Goal: Task Accomplishment & Management: Use online tool/utility

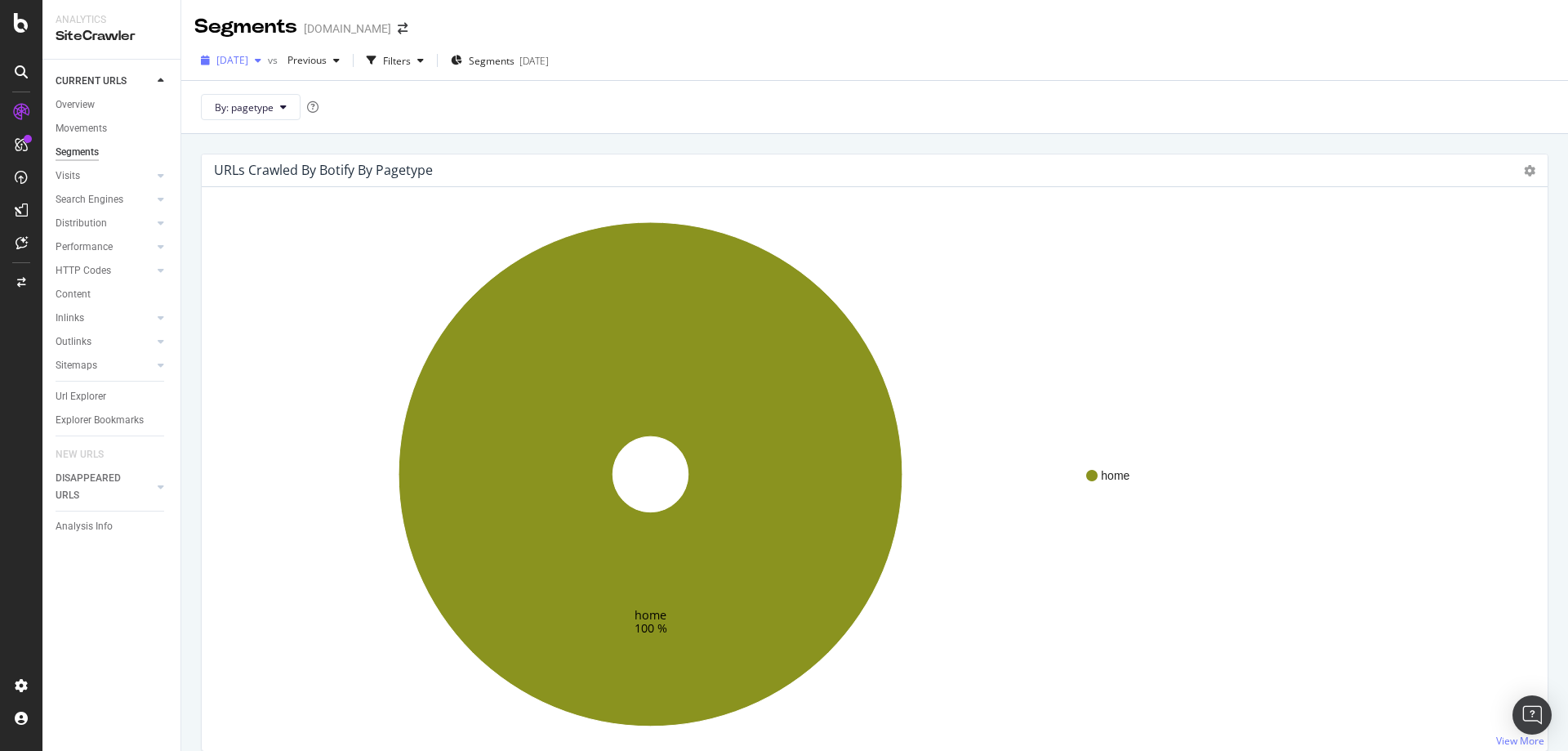
click at [248, 58] on span "[DATE]" at bounding box center [232, 59] width 31 height 14
click at [271, 173] on div "[DATE]" at bounding box center [261, 180] width 88 height 15
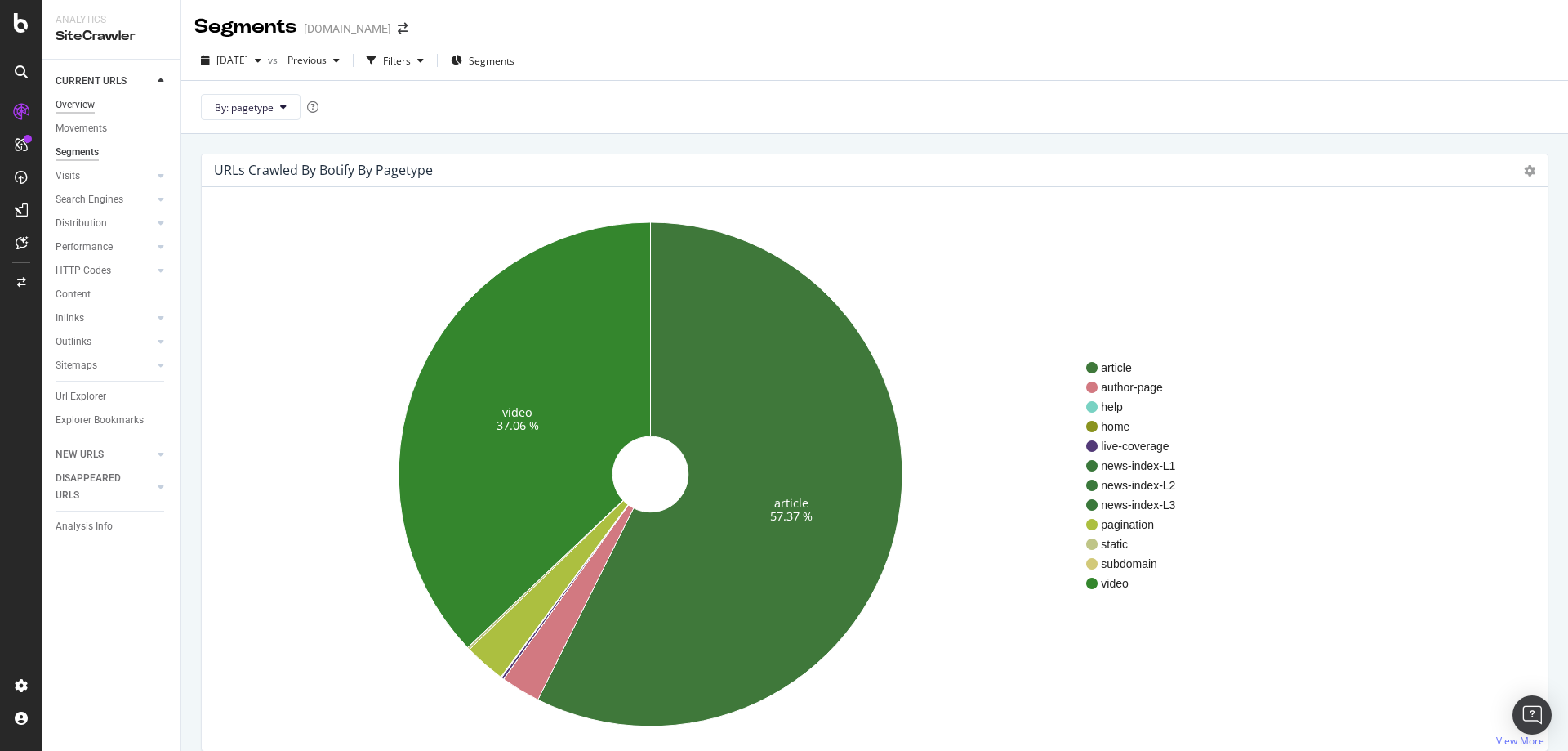
click at [84, 109] on div "Overview" at bounding box center [75, 104] width 39 height 18
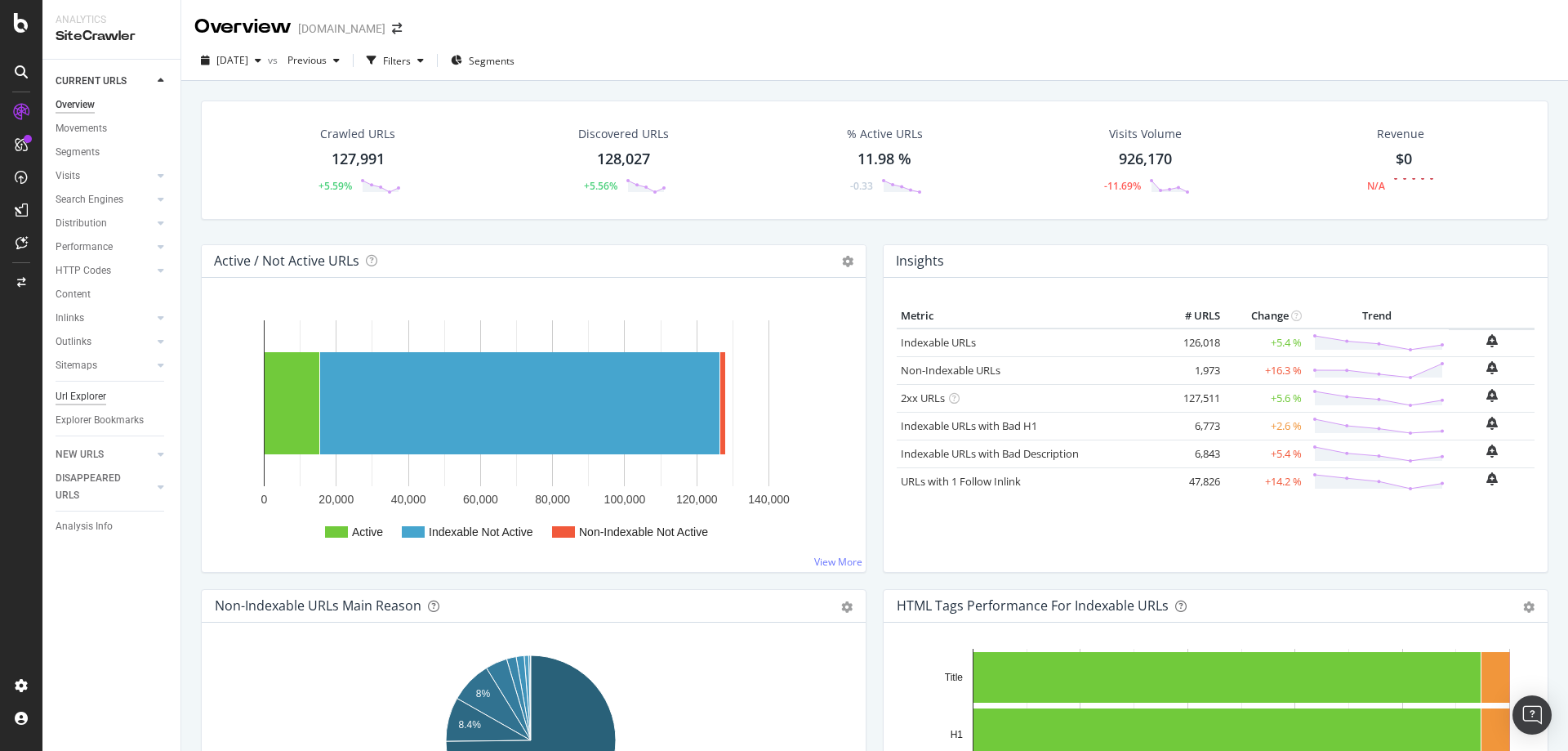
click at [84, 390] on div "Url Explorer" at bounding box center [80, 396] width 51 height 18
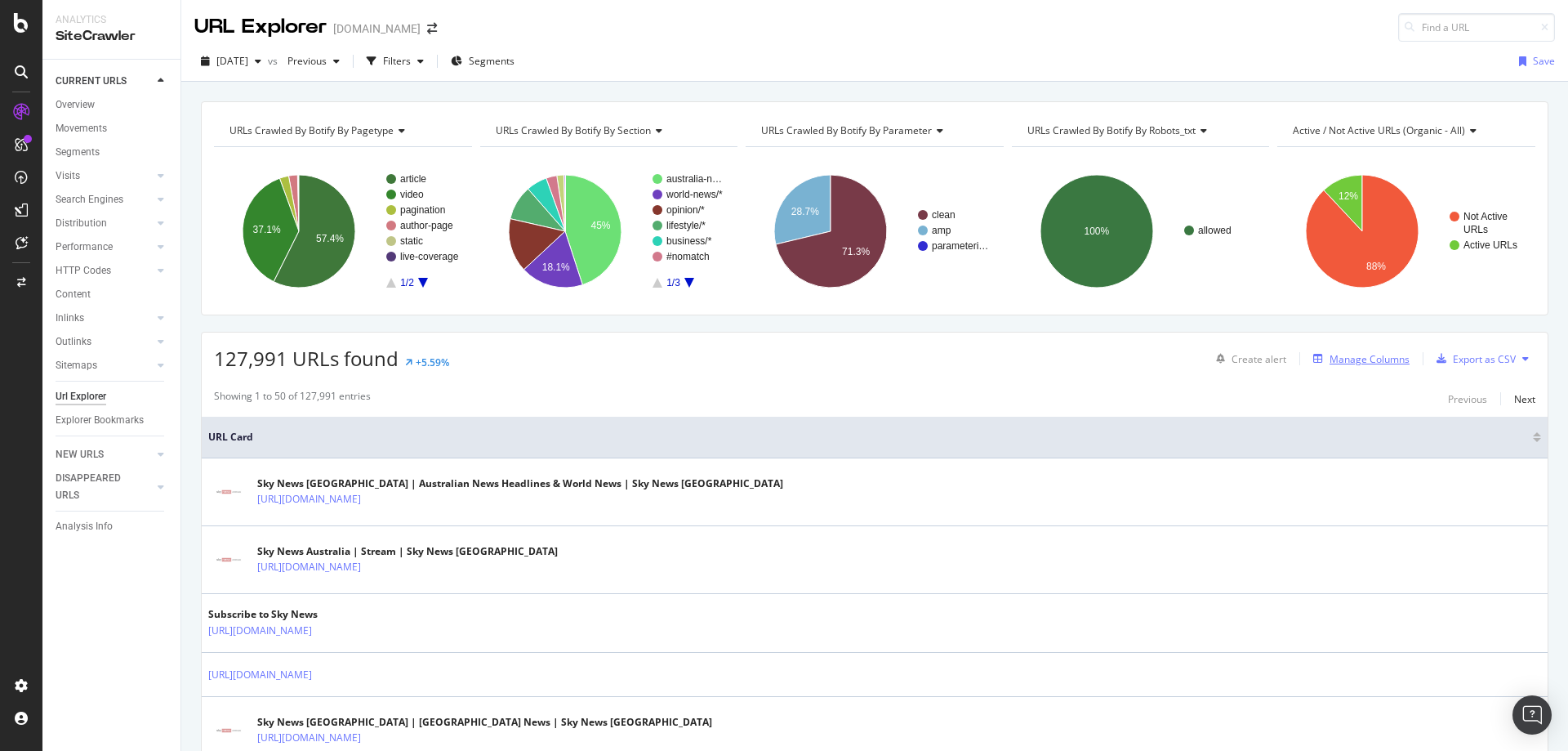
click at [1361, 360] on div "Manage Columns" at bounding box center [1369, 358] width 80 height 14
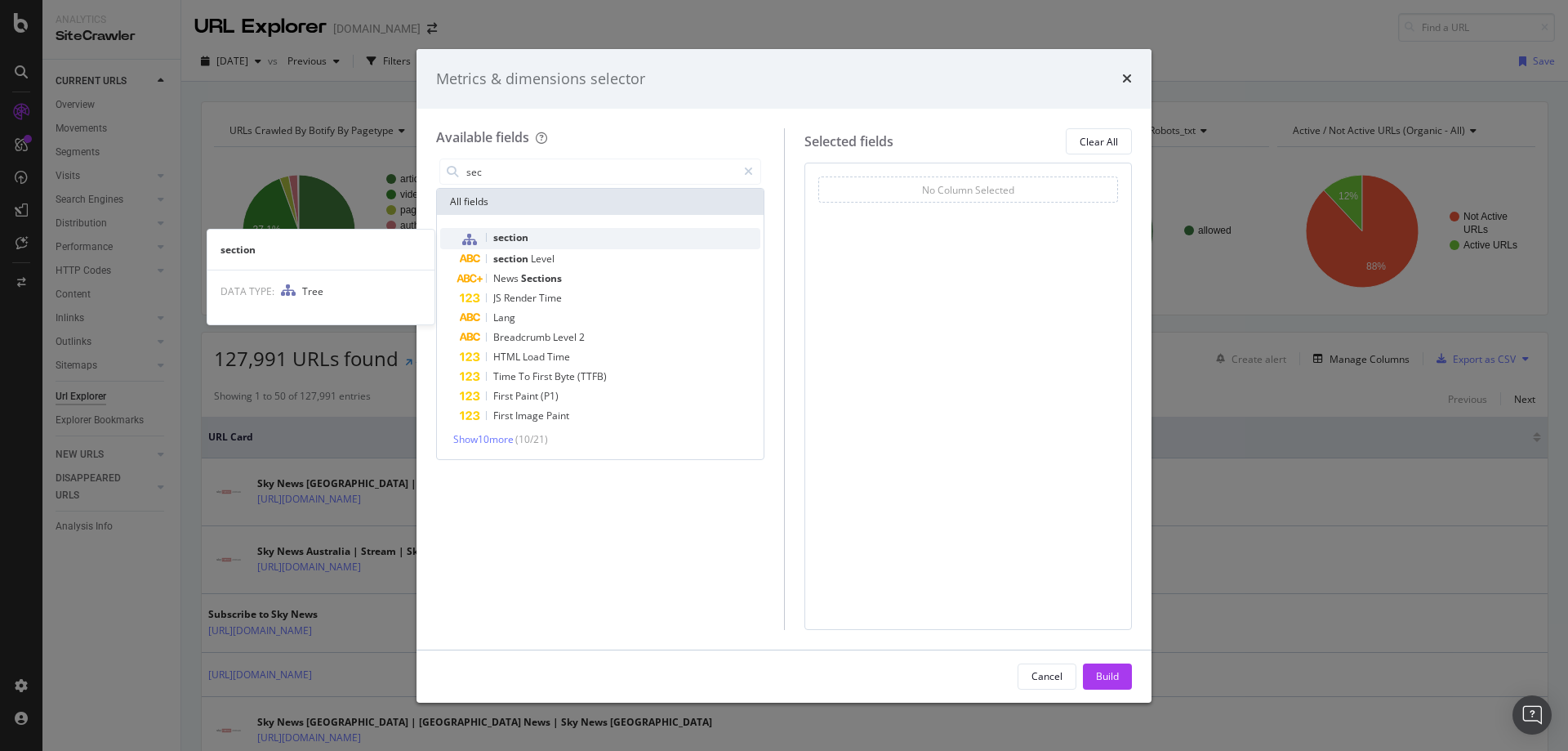
type input "sec"
click at [549, 241] on div "section" at bounding box center [609, 238] width 300 height 21
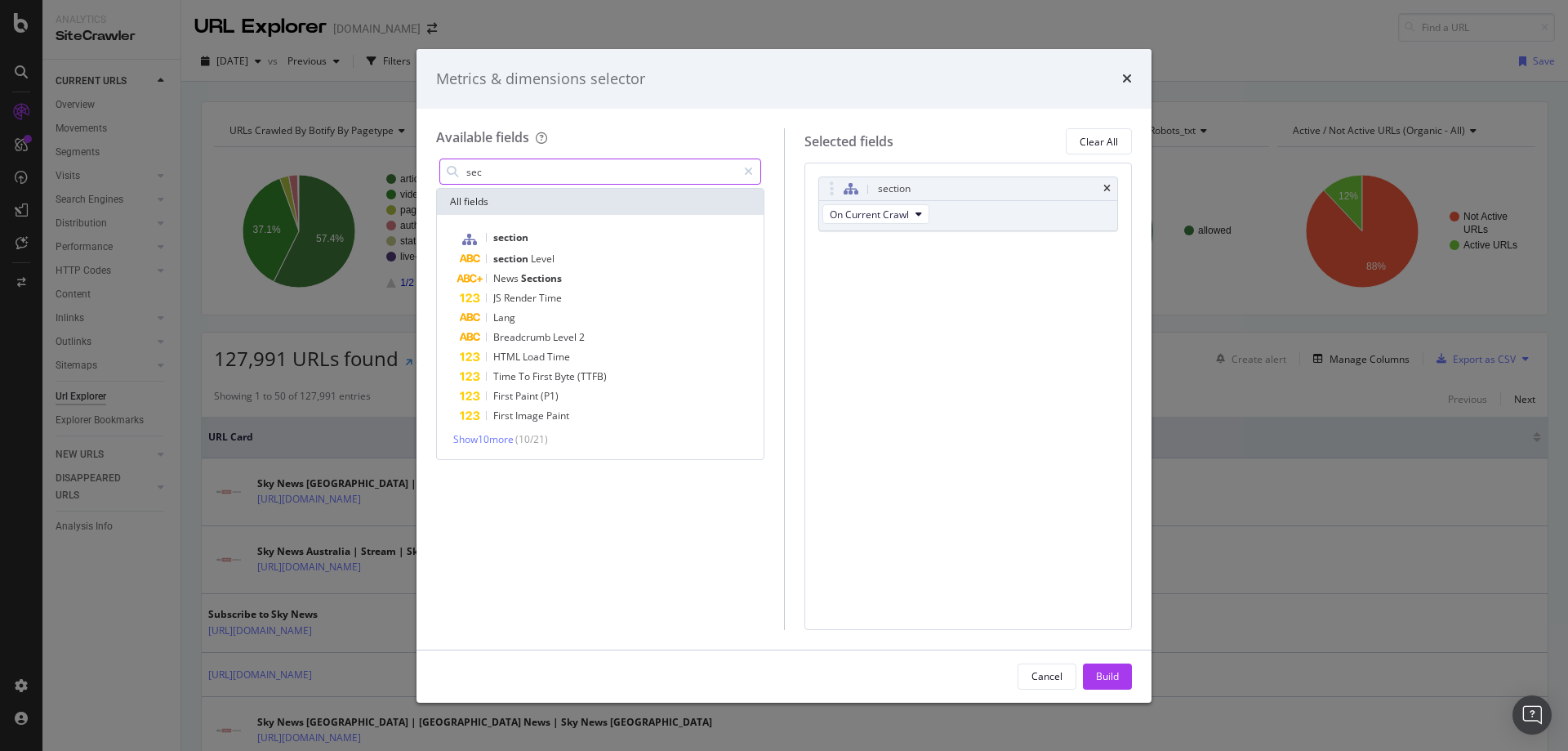
click at [538, 176] on input "sec" at bounding box center [600, 171] width 271 height 25
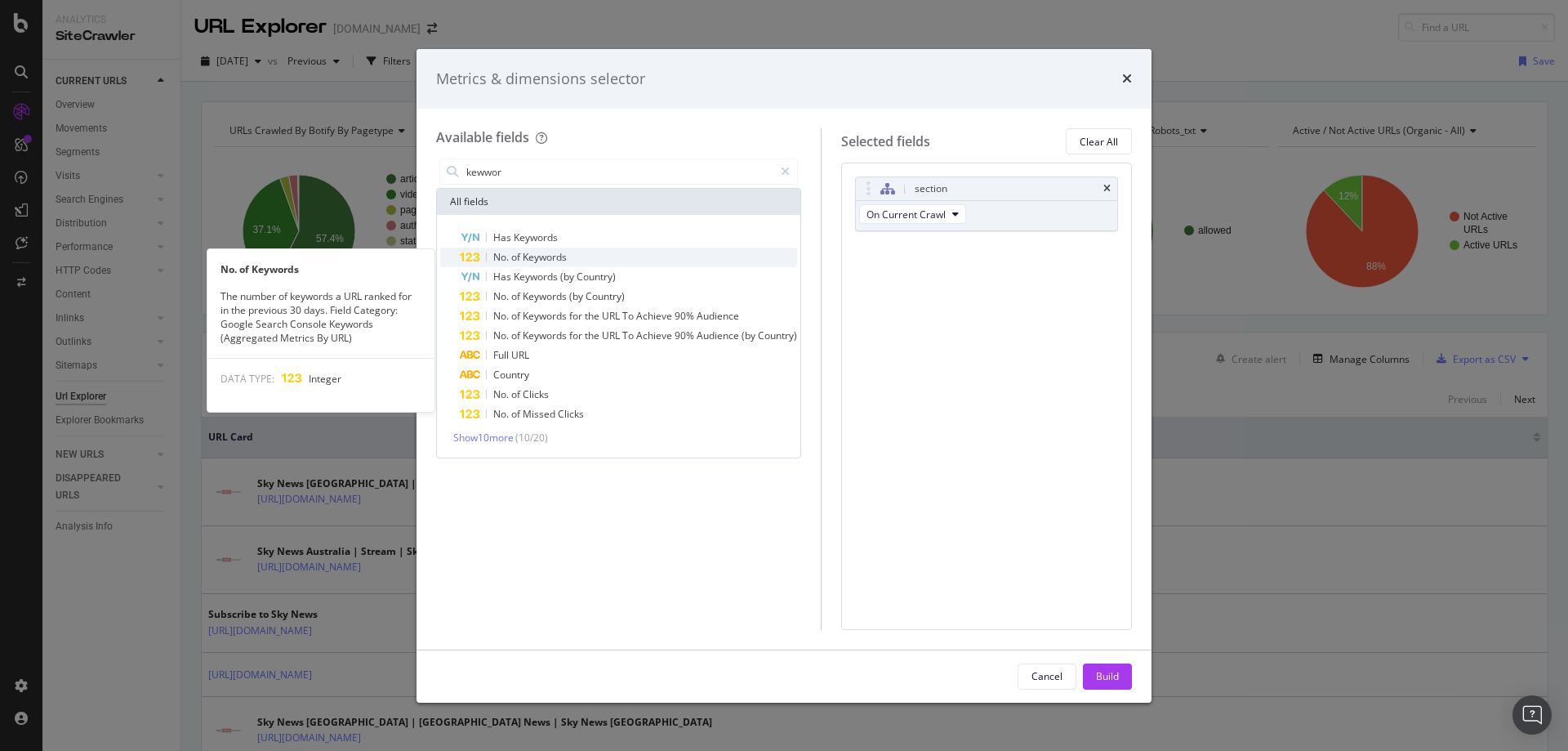
click at [590, 254] on div "No. of Keywords" at bounding box center [628, 257] width 337 height 19
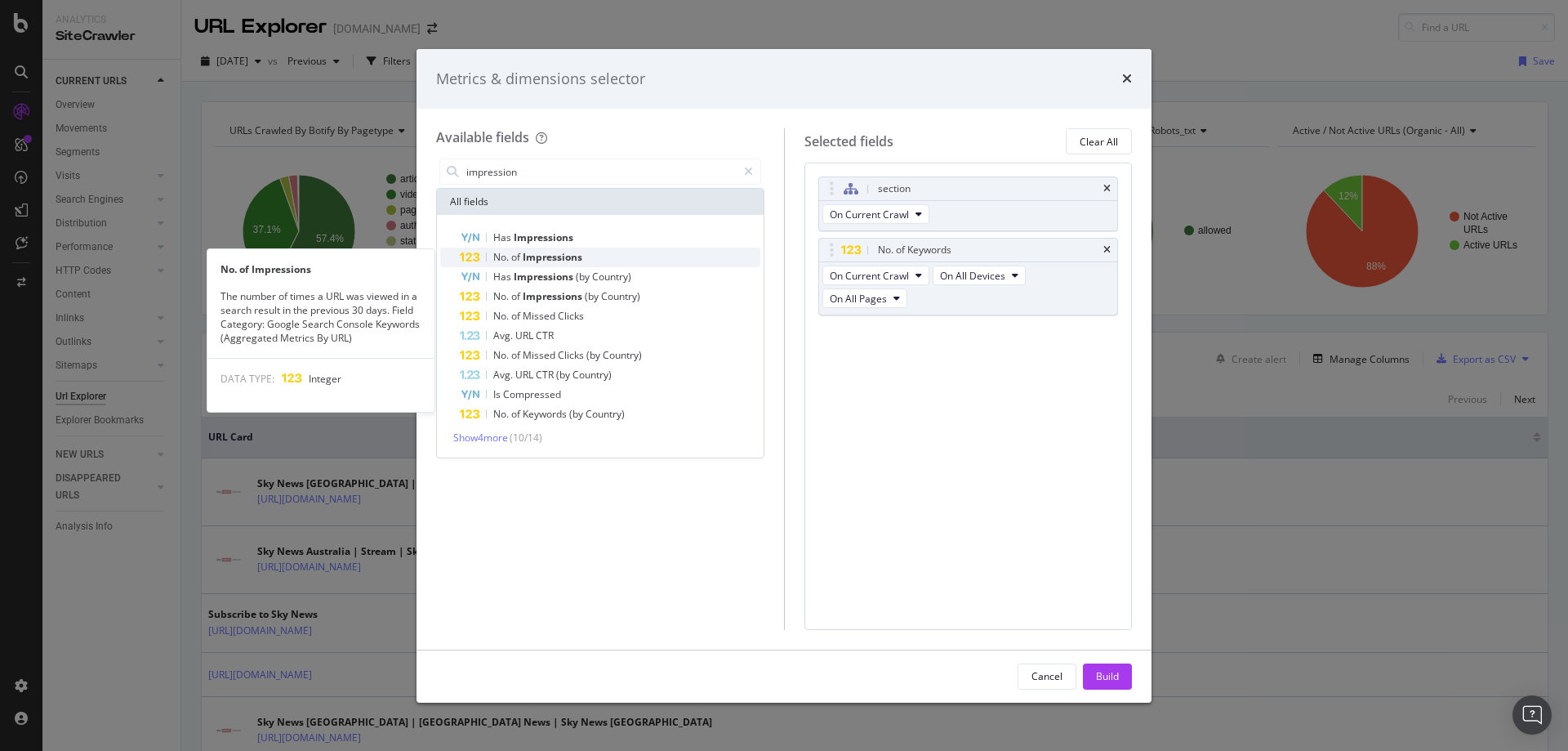
click at [559, 258] on span "Impressions" at bounding box center [552, 257] width 60 height 14
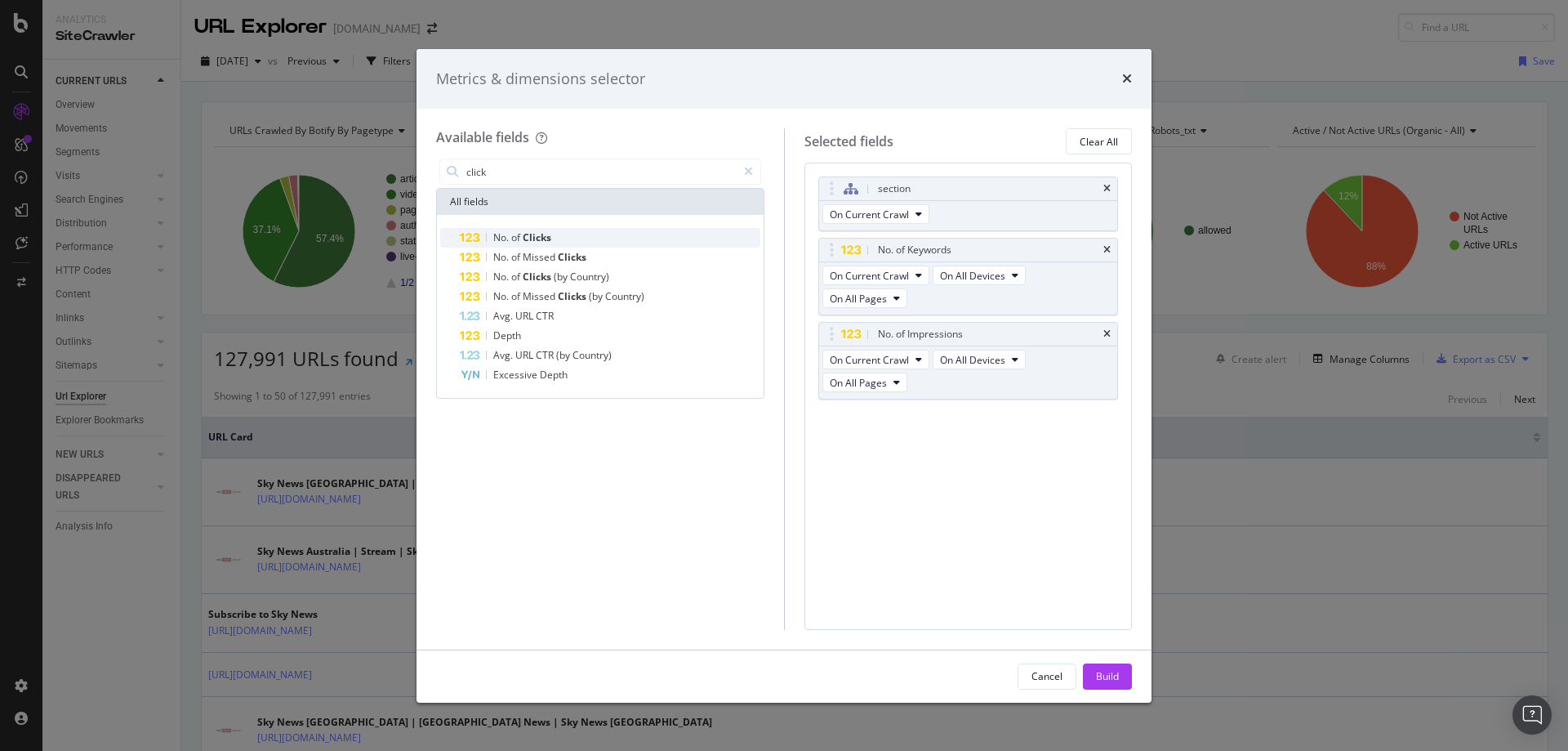
click at [565, 243] on div "No. of Clicks" at bounding box center [609, 237] width 300 height 19
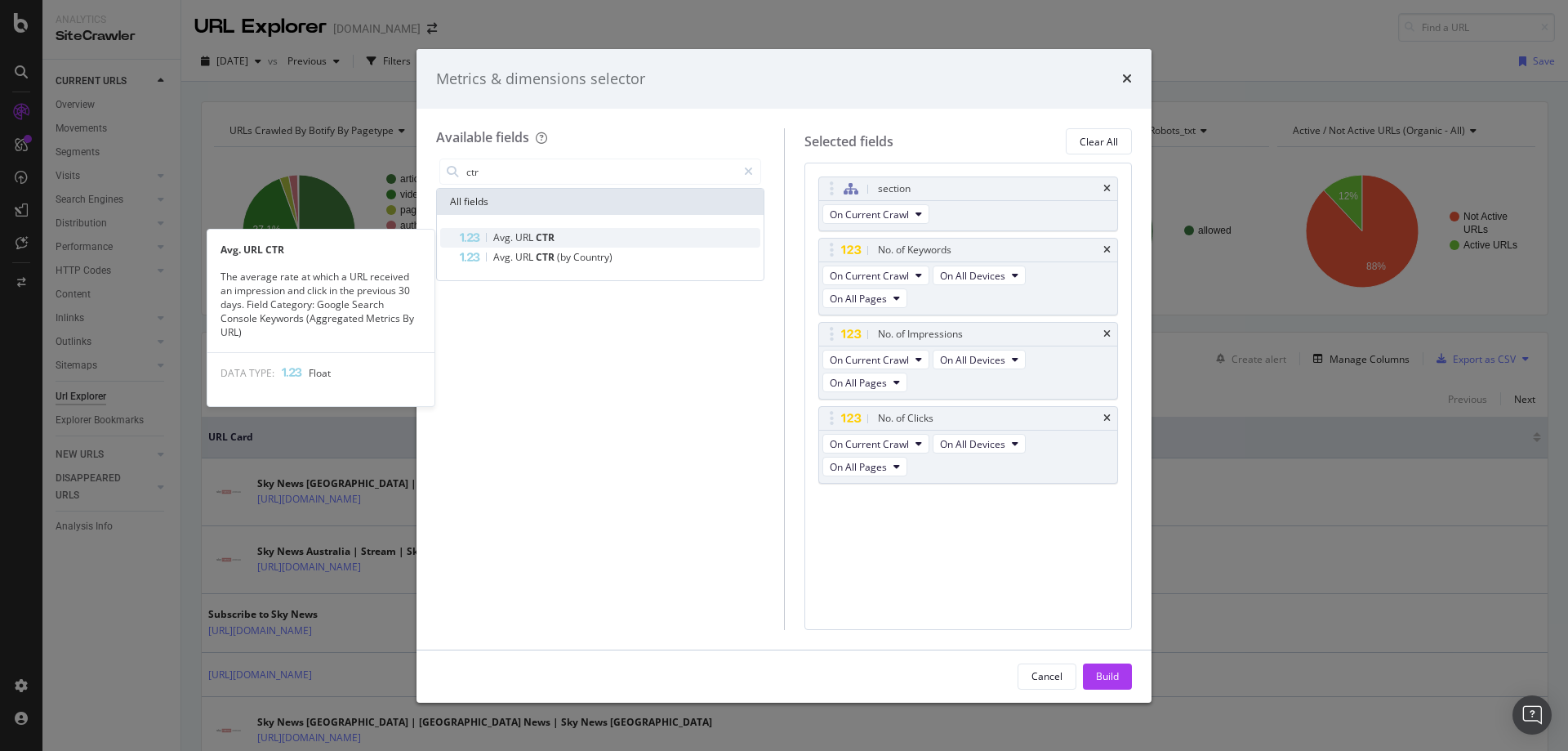
click at [589, 239] on div "Avg. URL CTR" at bounding box center [609, 237] width 300 height 19
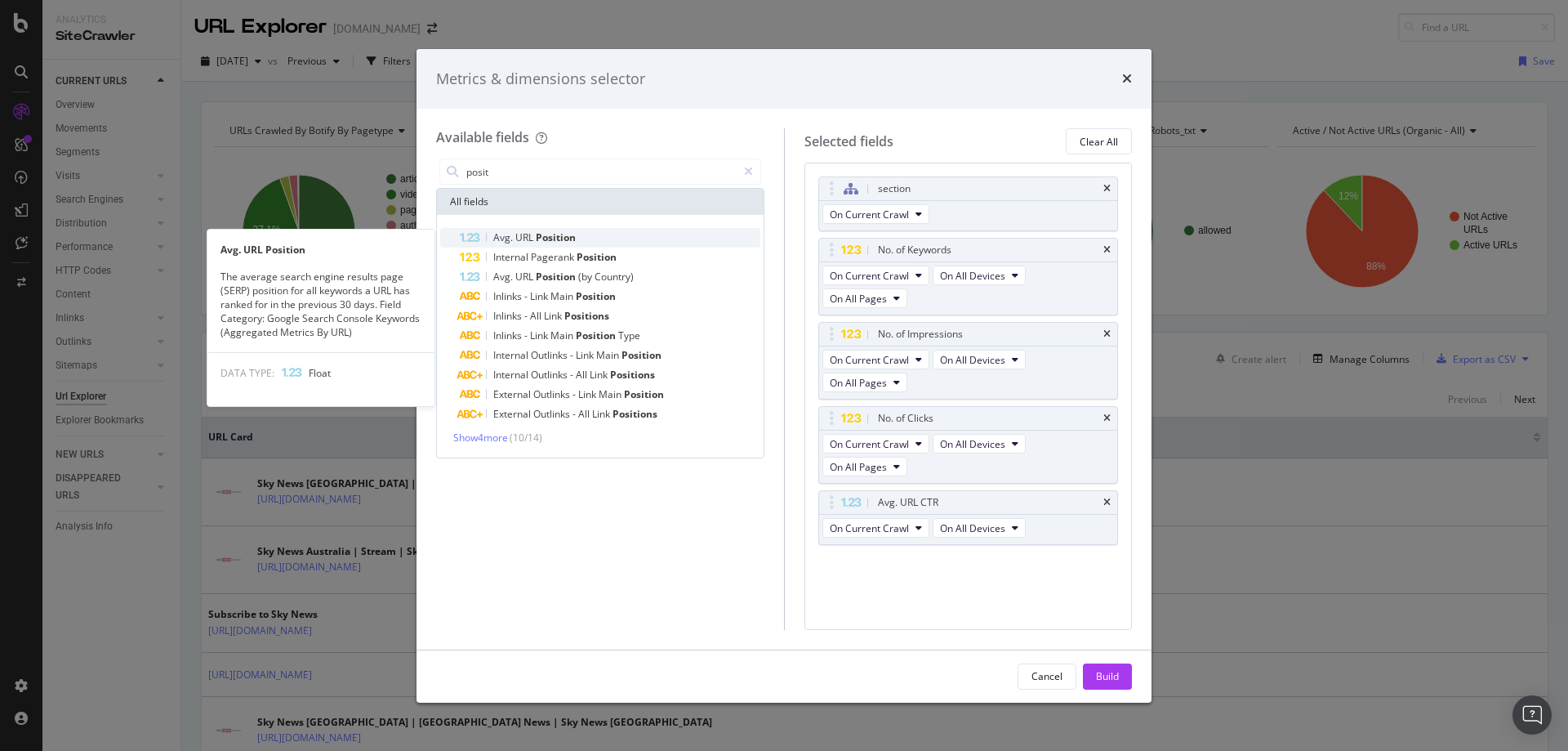
click at [598, 236] on div "Avg. URL Position" at bounding box center [609, 237] width 300 height 19
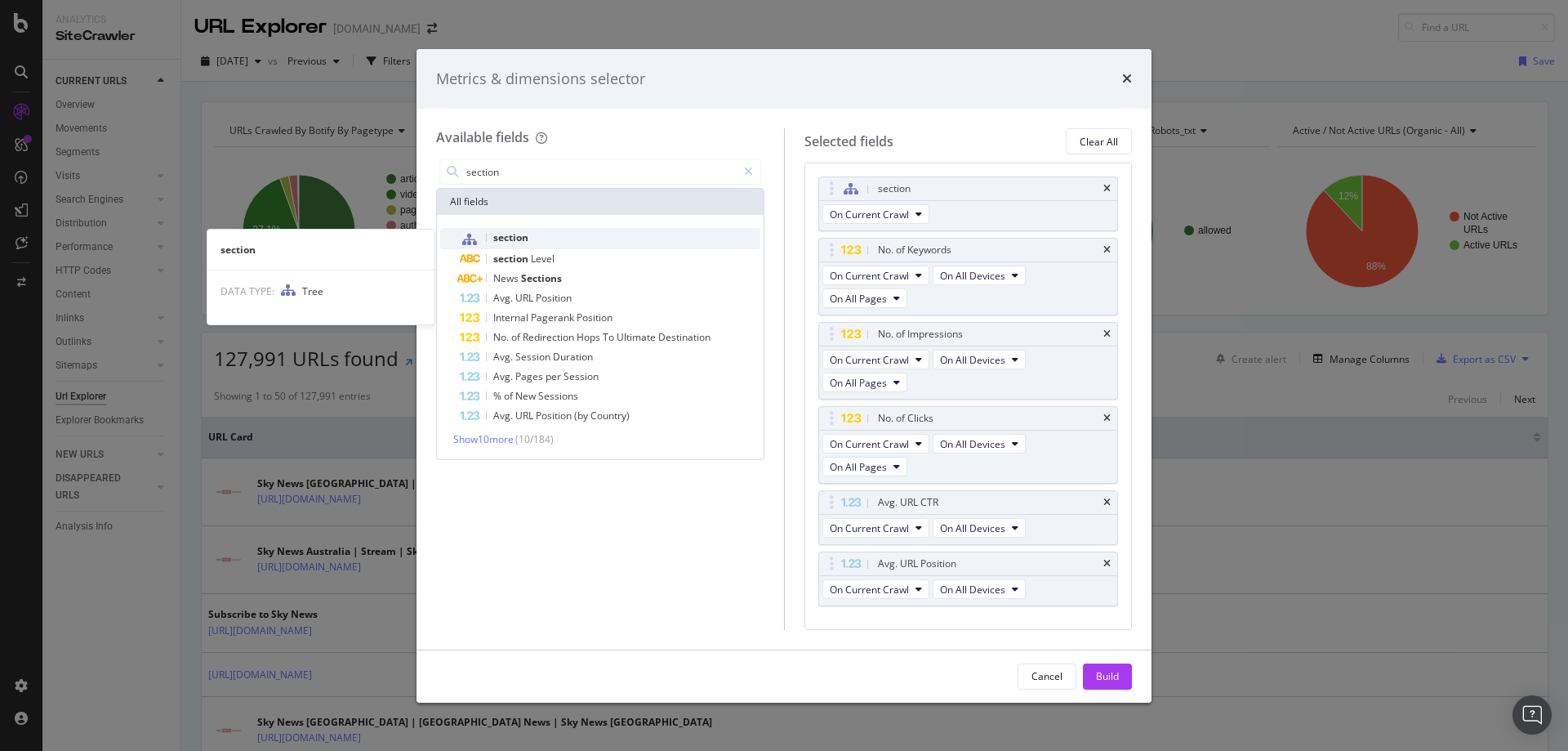
click at [569, 238] on div "section" at bounding box center [609, 238] width 300 height 21
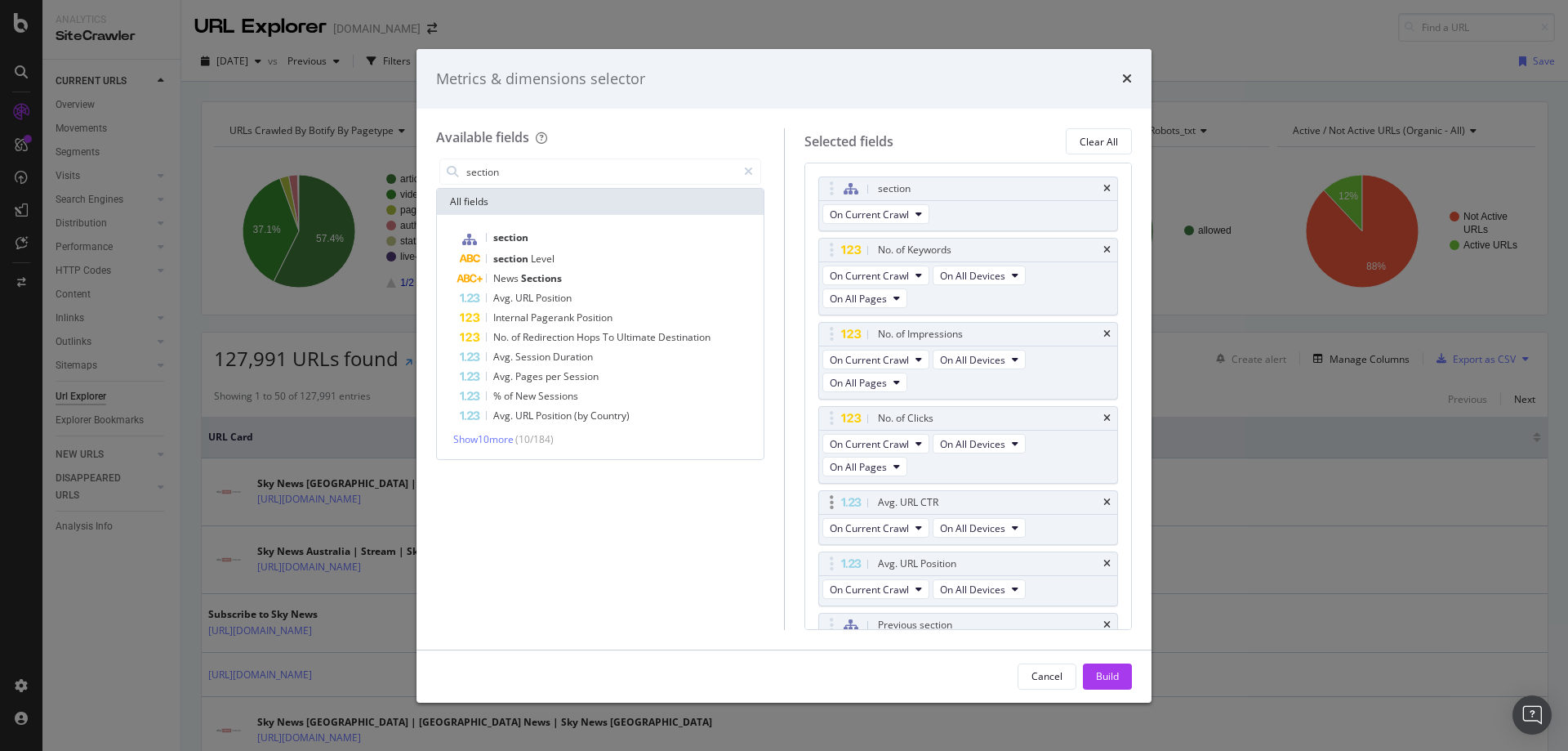
scroll to position [93, 0]
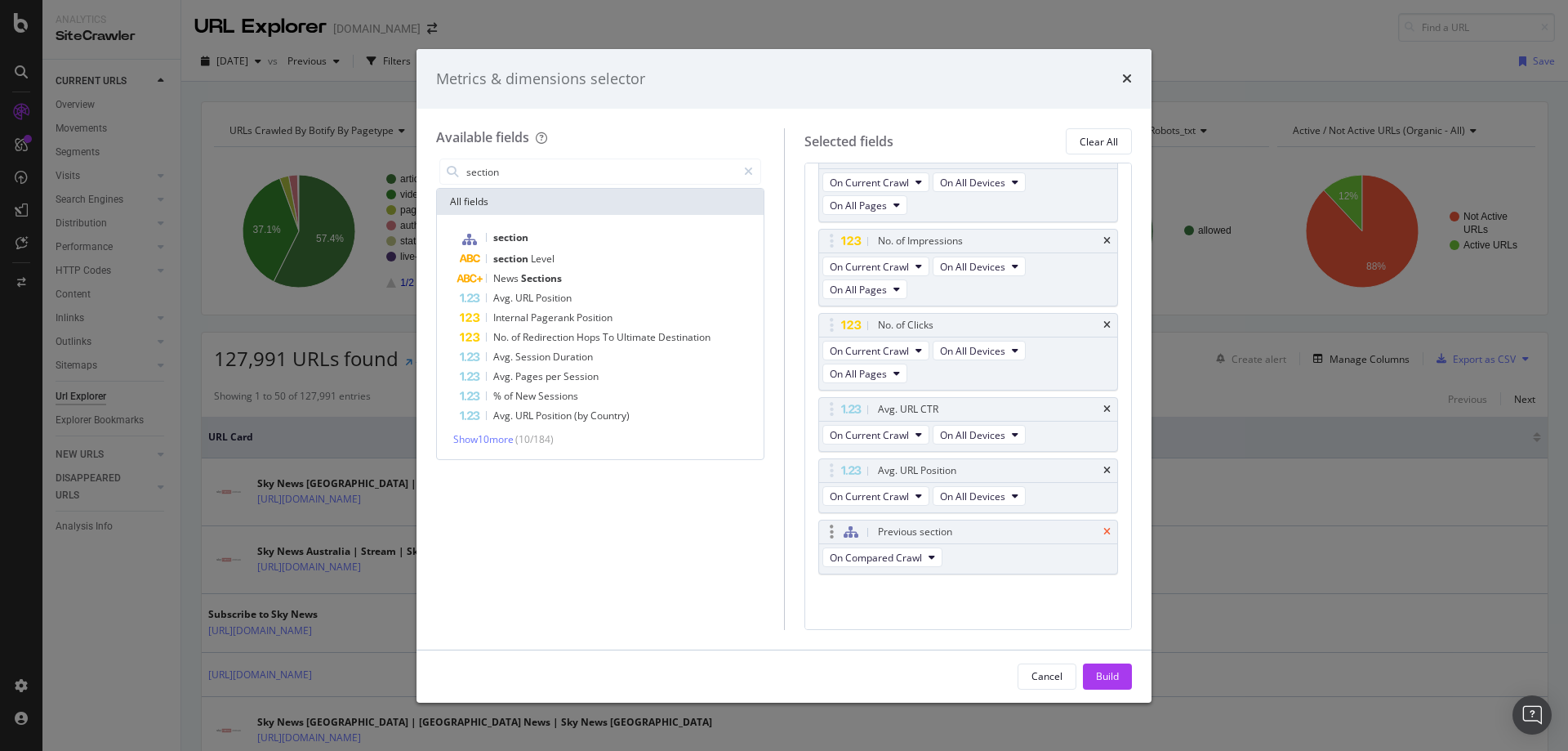
click at [1103, 532] on icon "times" at bounding box center [1106, 531] width 7 height 10
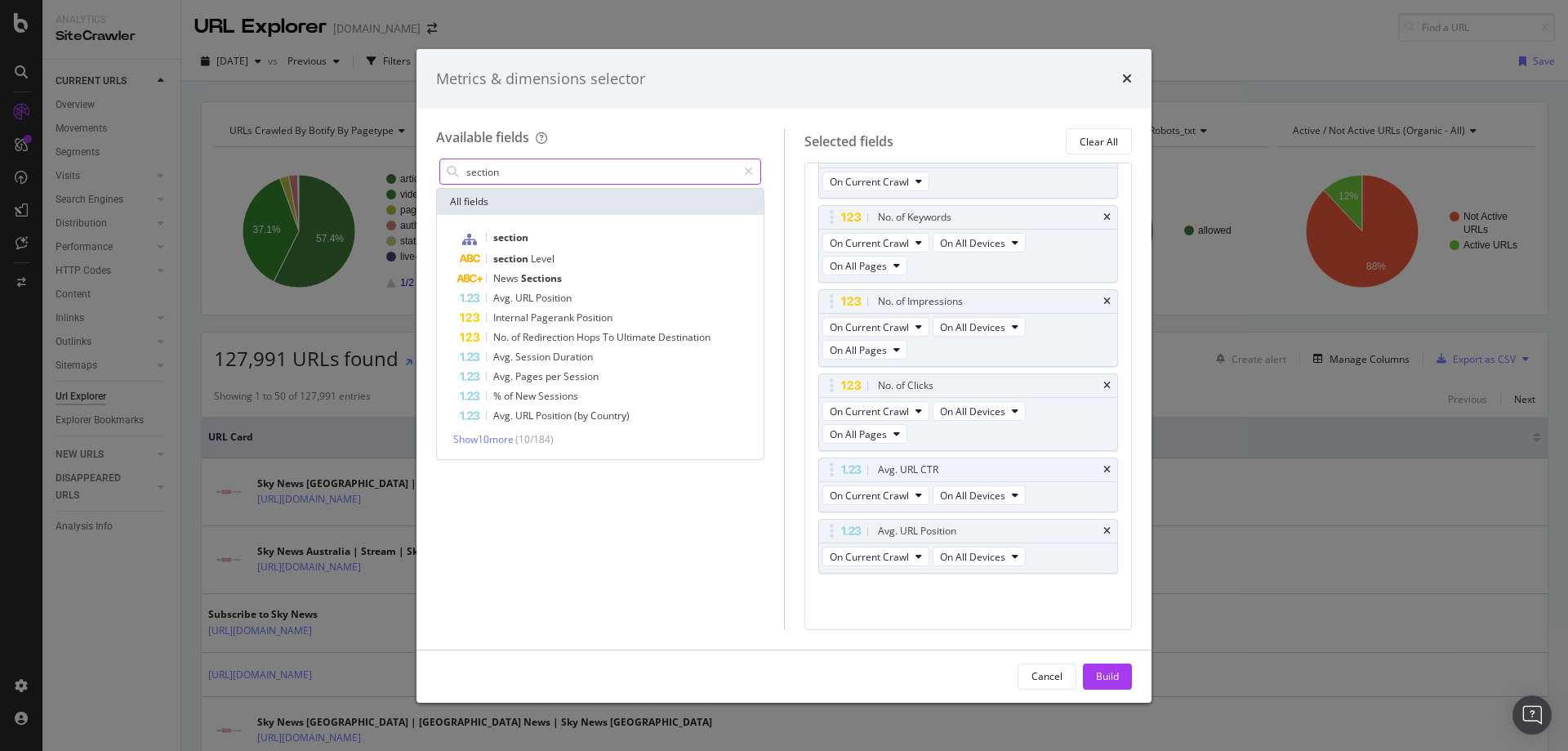
click at [525, 164] on input "section" at bounding box center [600, 171] width 271 height 25
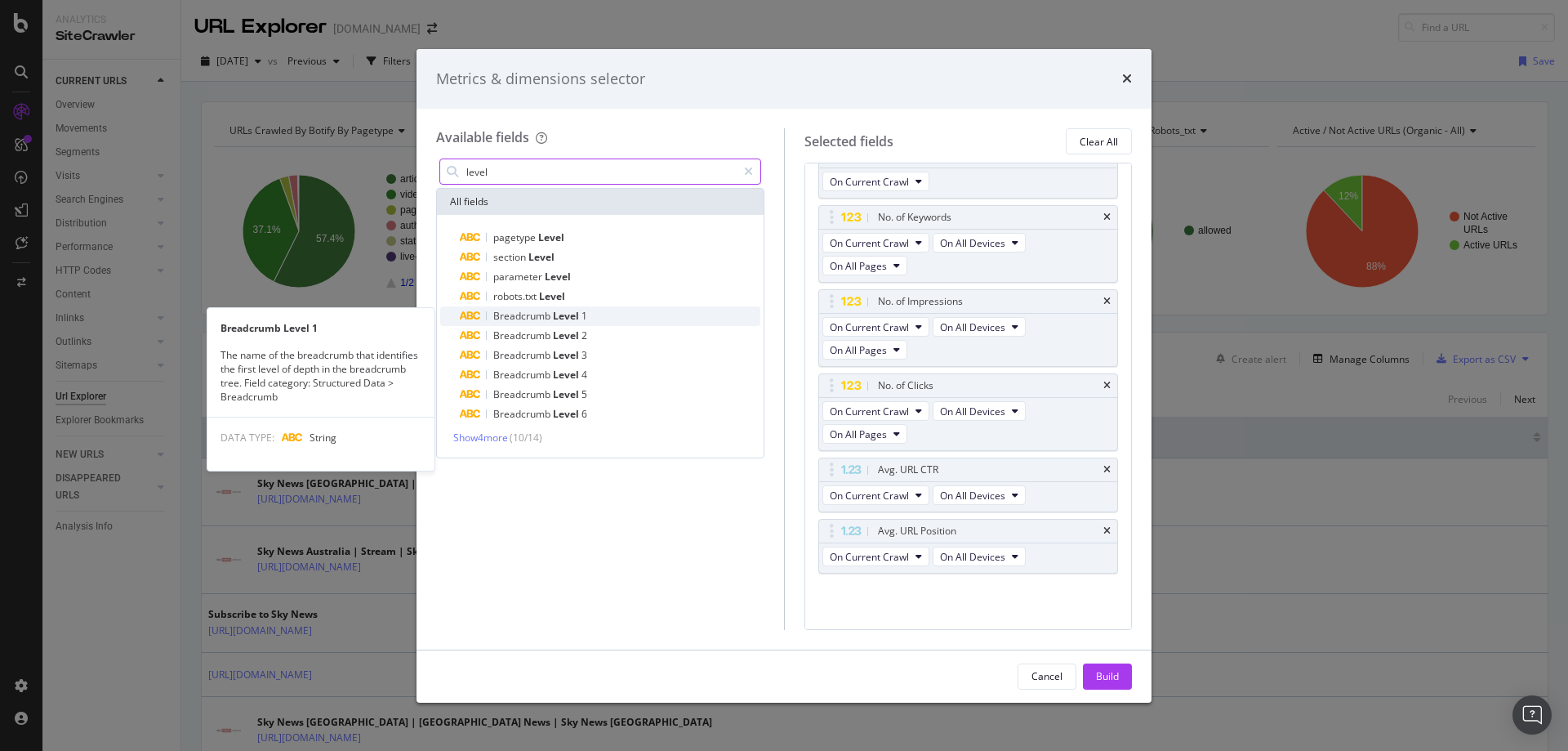
type input "level"
click at [603, 314] on div "Breadcrumb Level 1" at bounding box center [609, 316] width 300 height 19
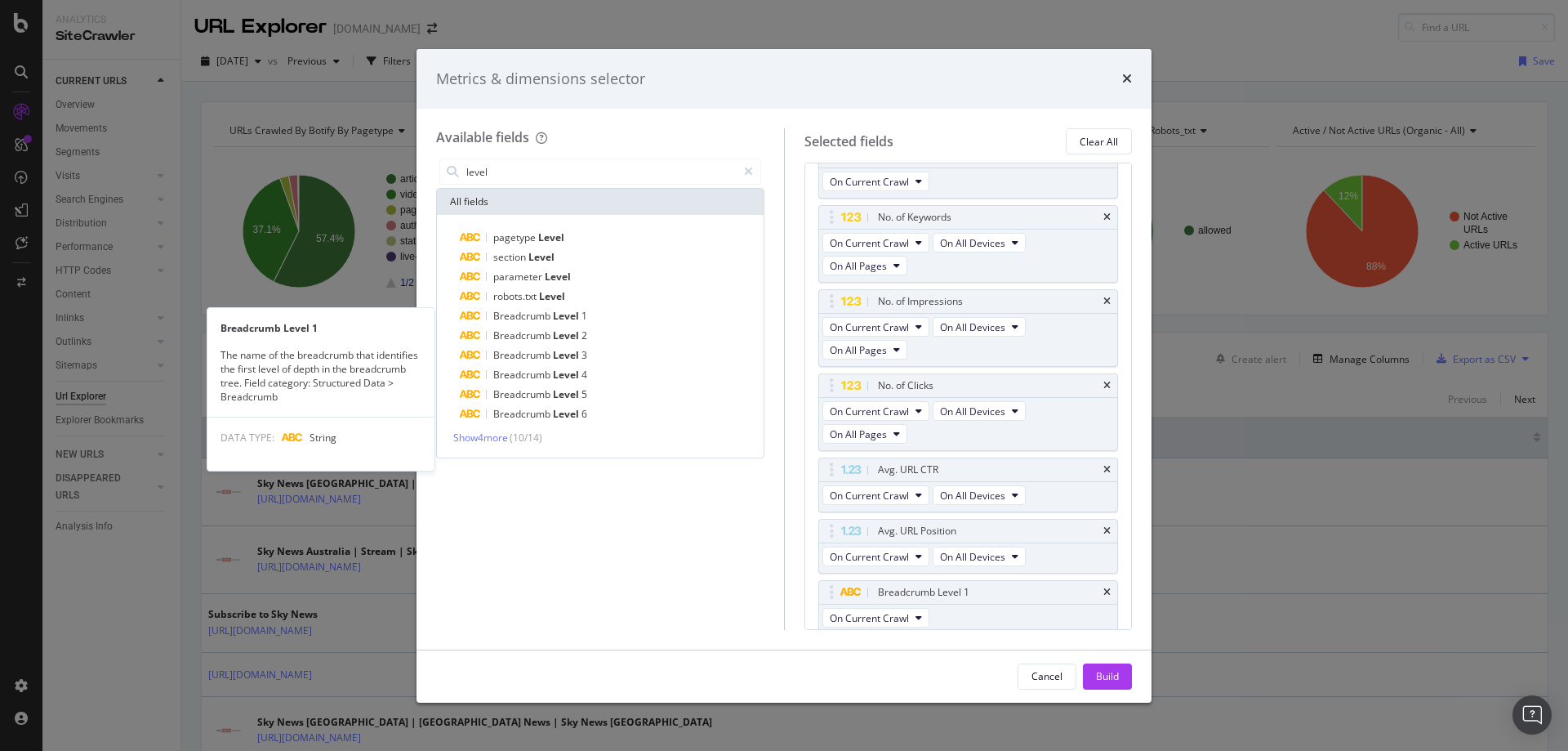
scroll to position [93, 0]
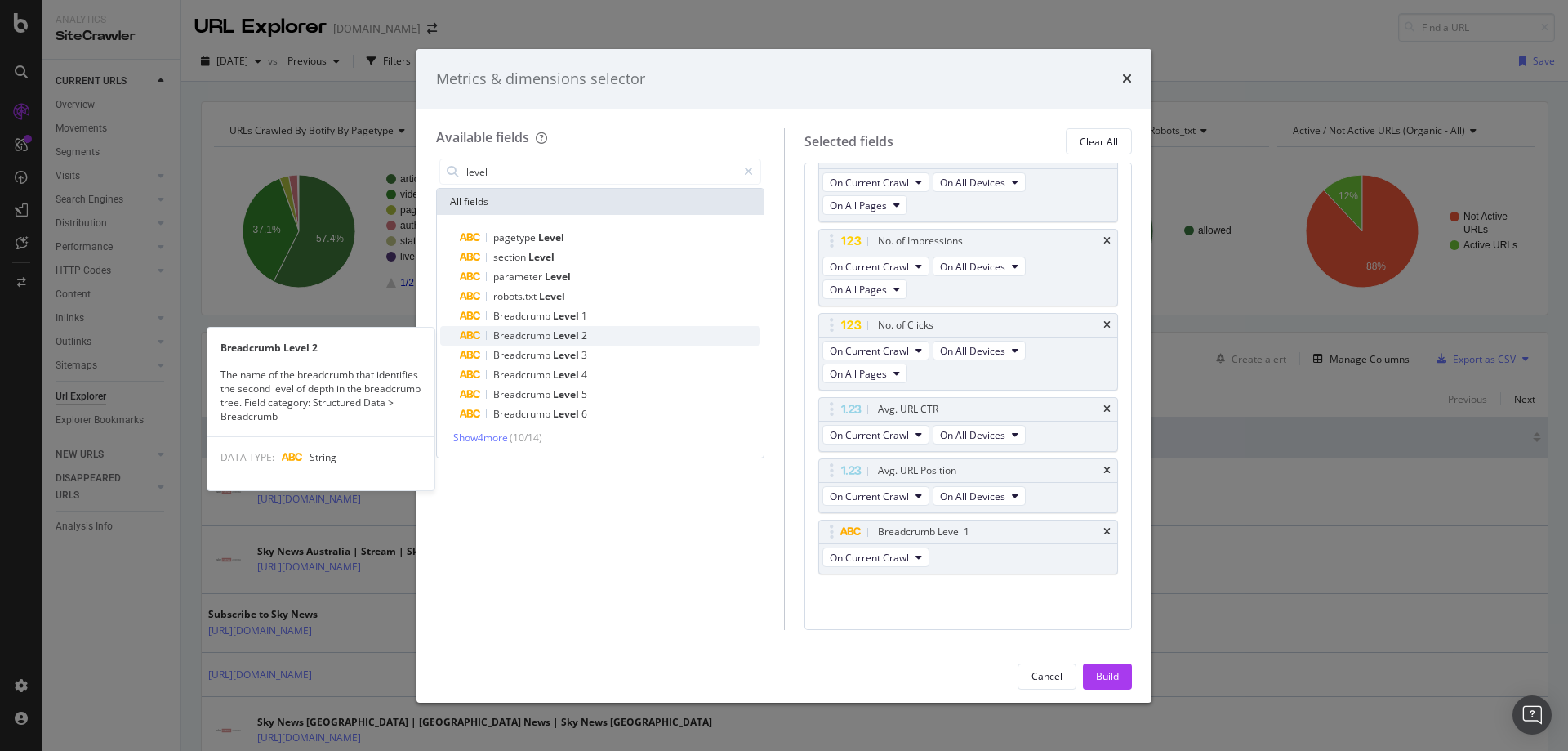
click at [594, 328] on div "Breadcrumb Level 2" at bounding box center [609, 335] width 300 height 19
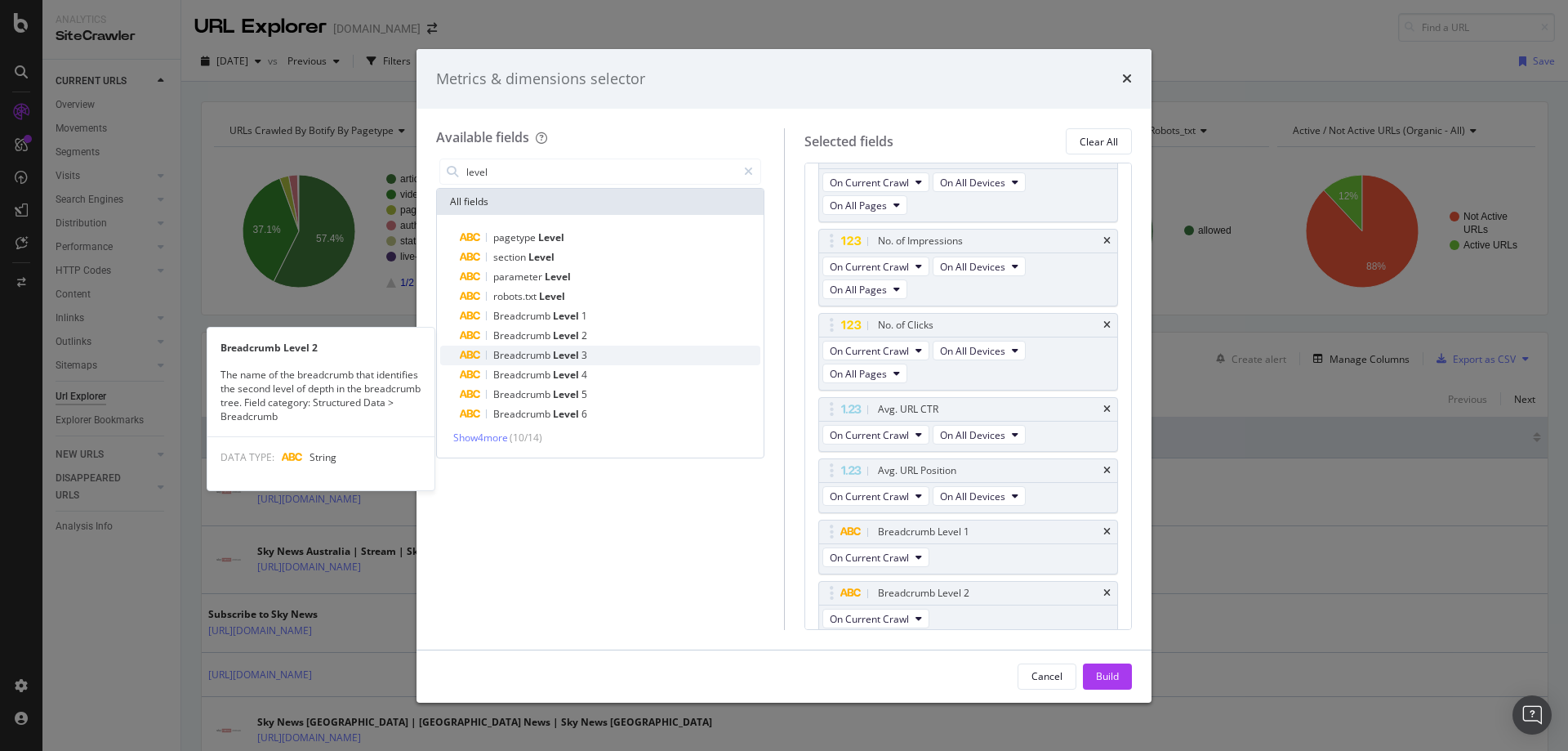
scroll to position [101, 0]
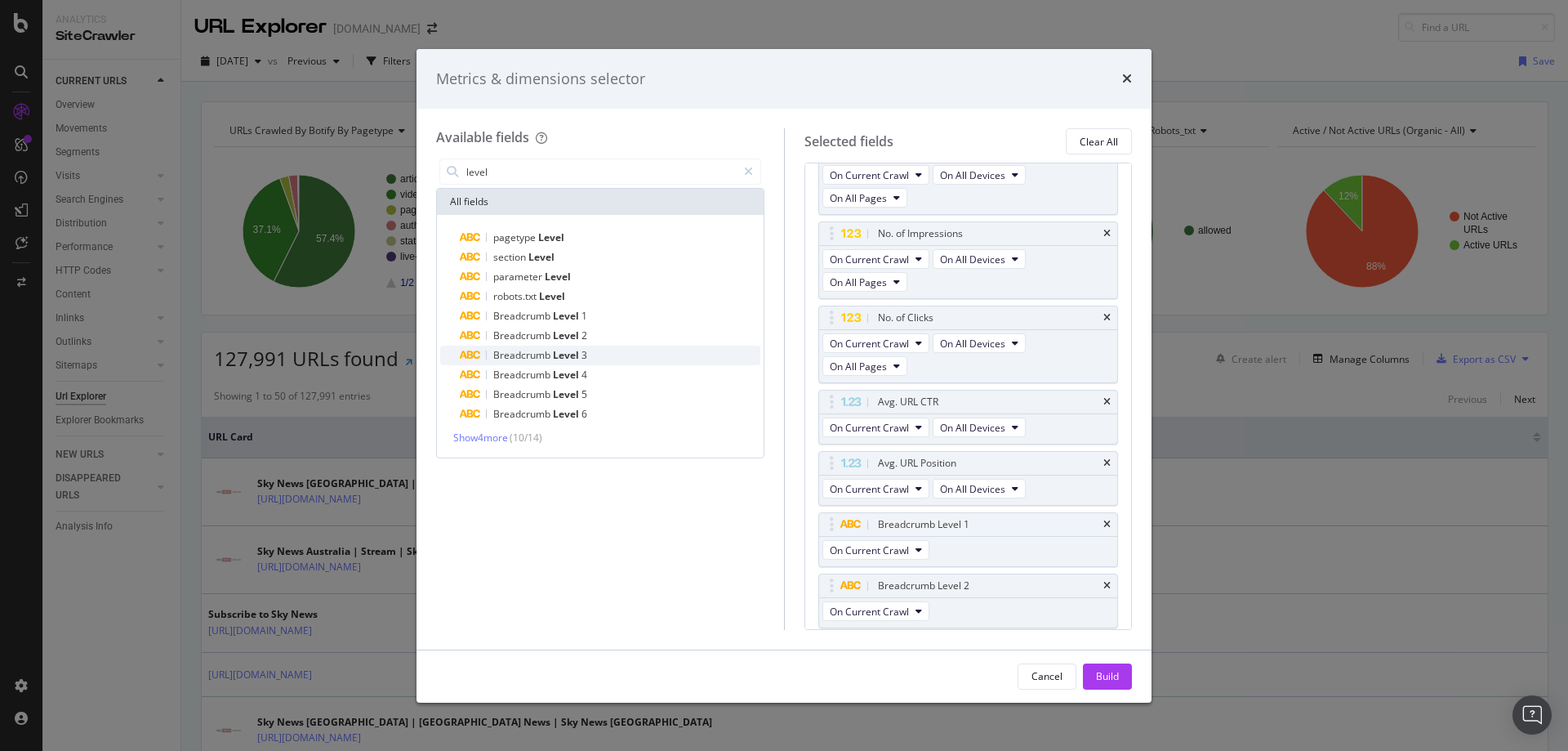
click at [589, 353] on div "Breadcrumb Level 3" at bounding box center [609, 355] width 300 height 19
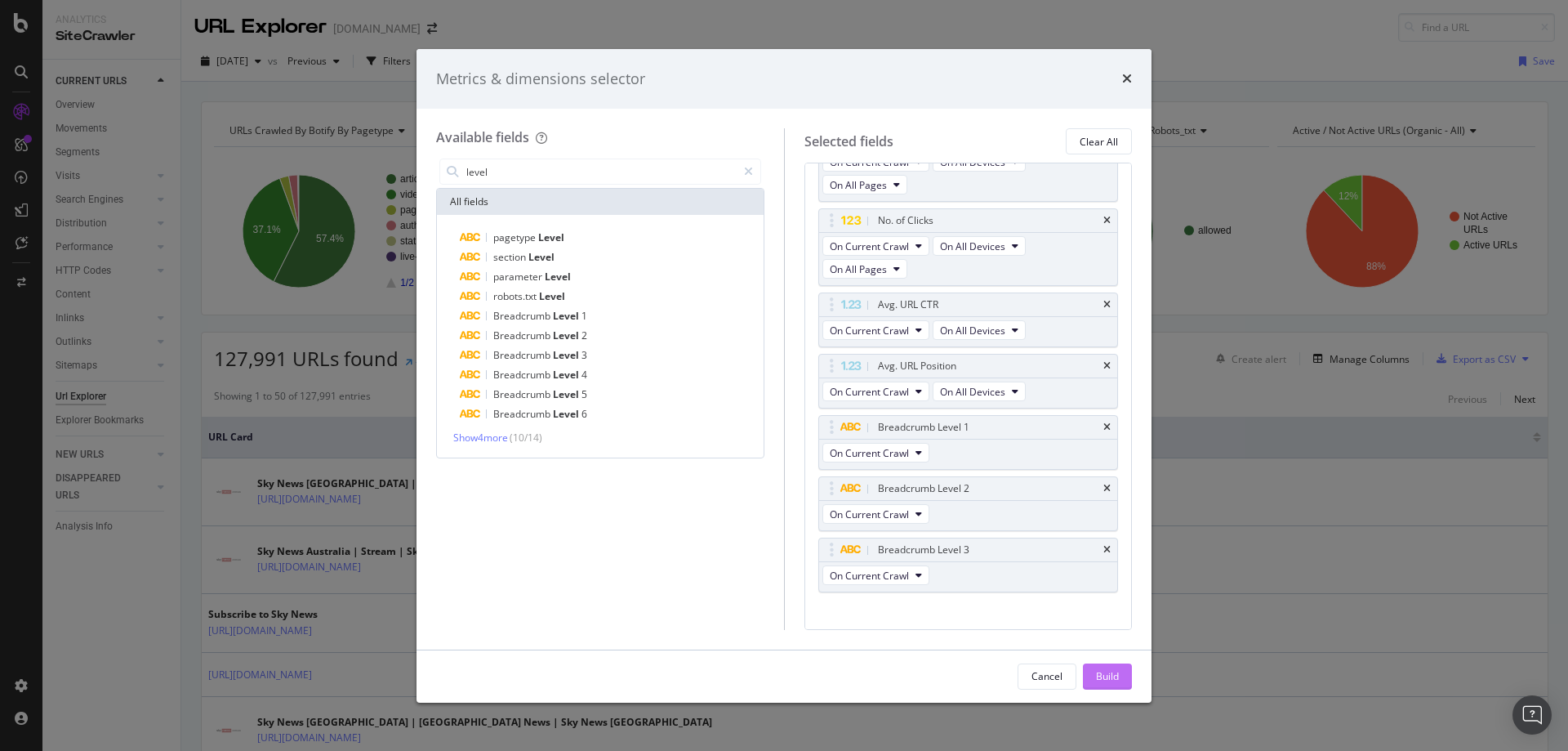
scroll to position [215, 0]
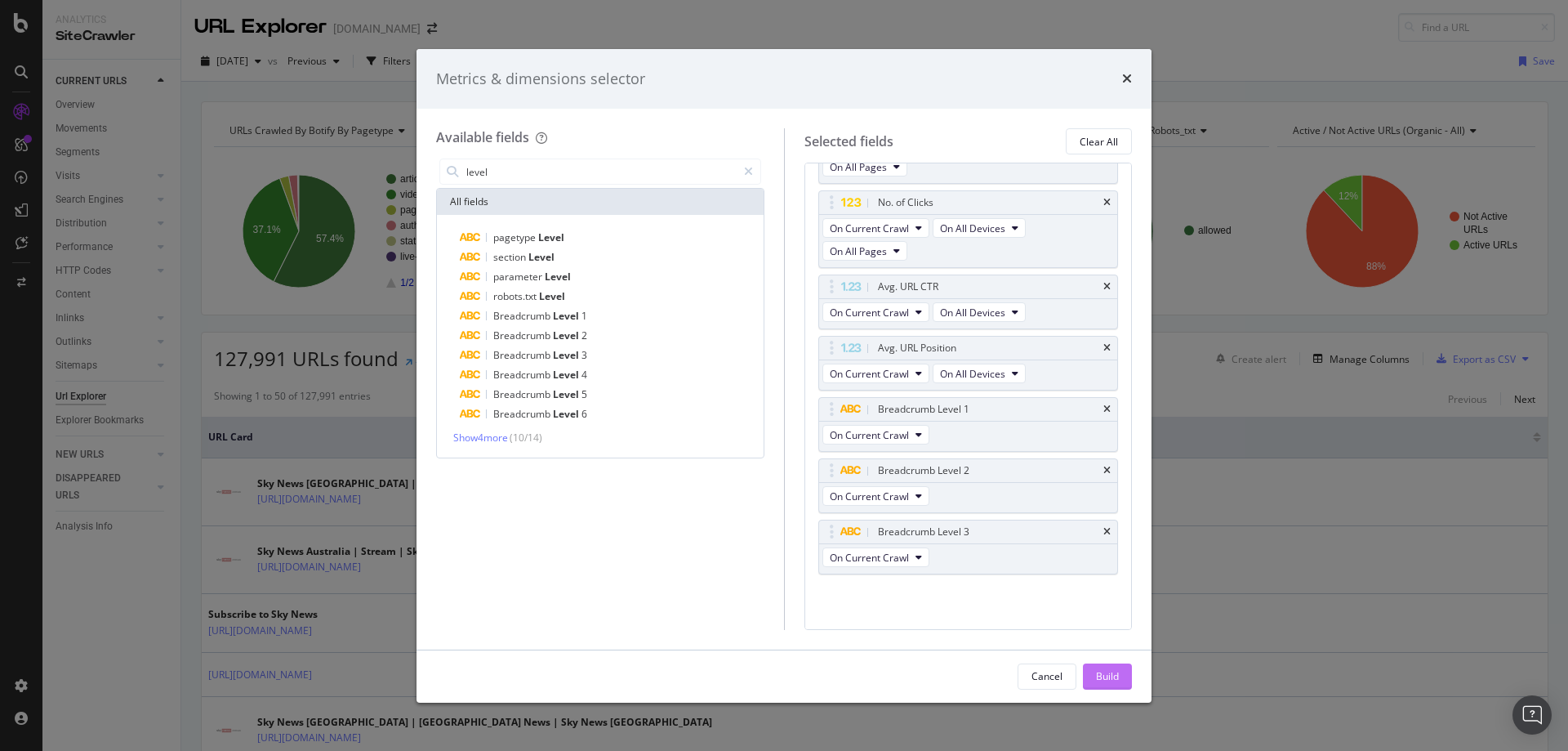
click at [1104, 678] on div "Build" at bounding box center [1107, 675] width 23 height 14
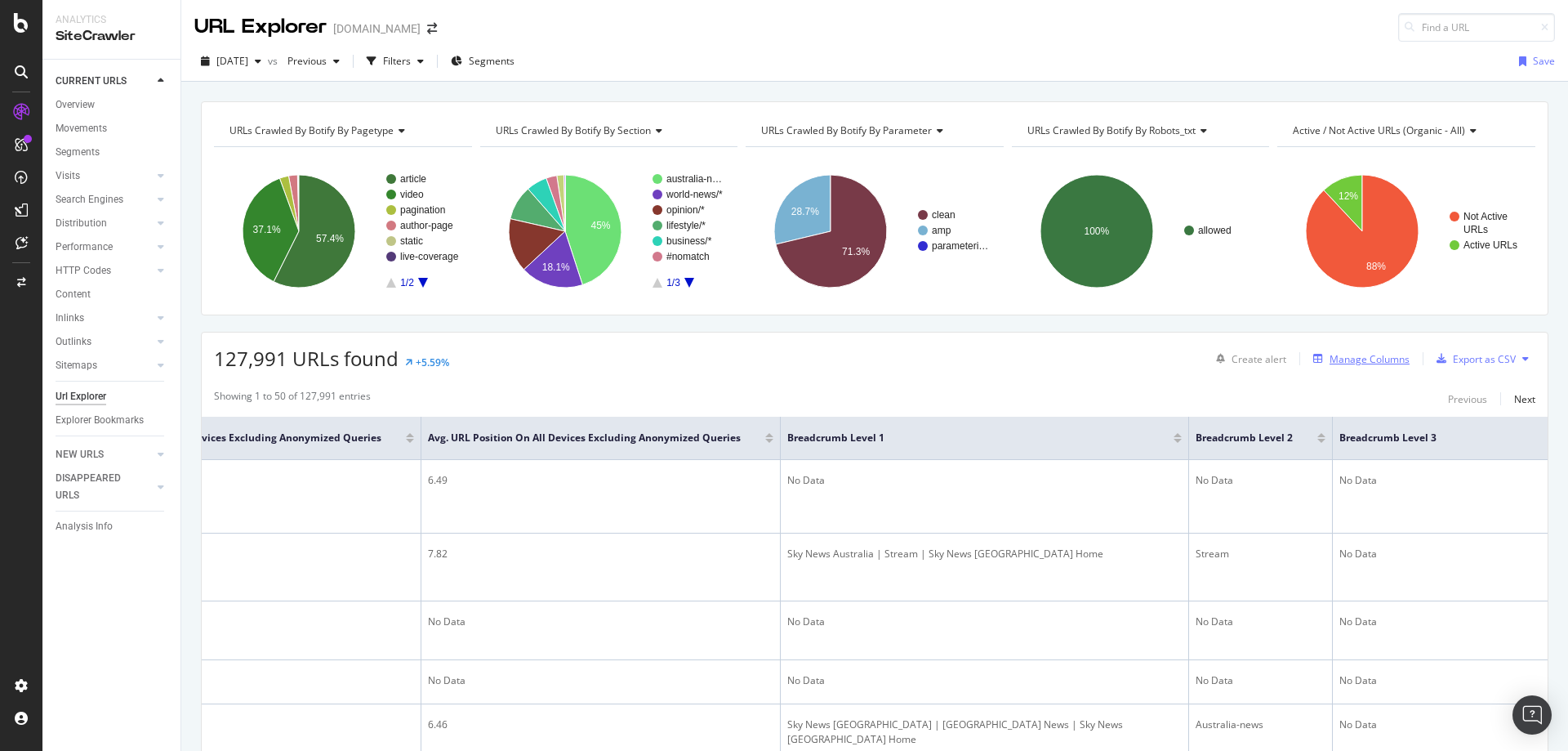
click at [1329, 363] on div "Manage Columns" at bounding box center [1369, 358] width 80 height 14
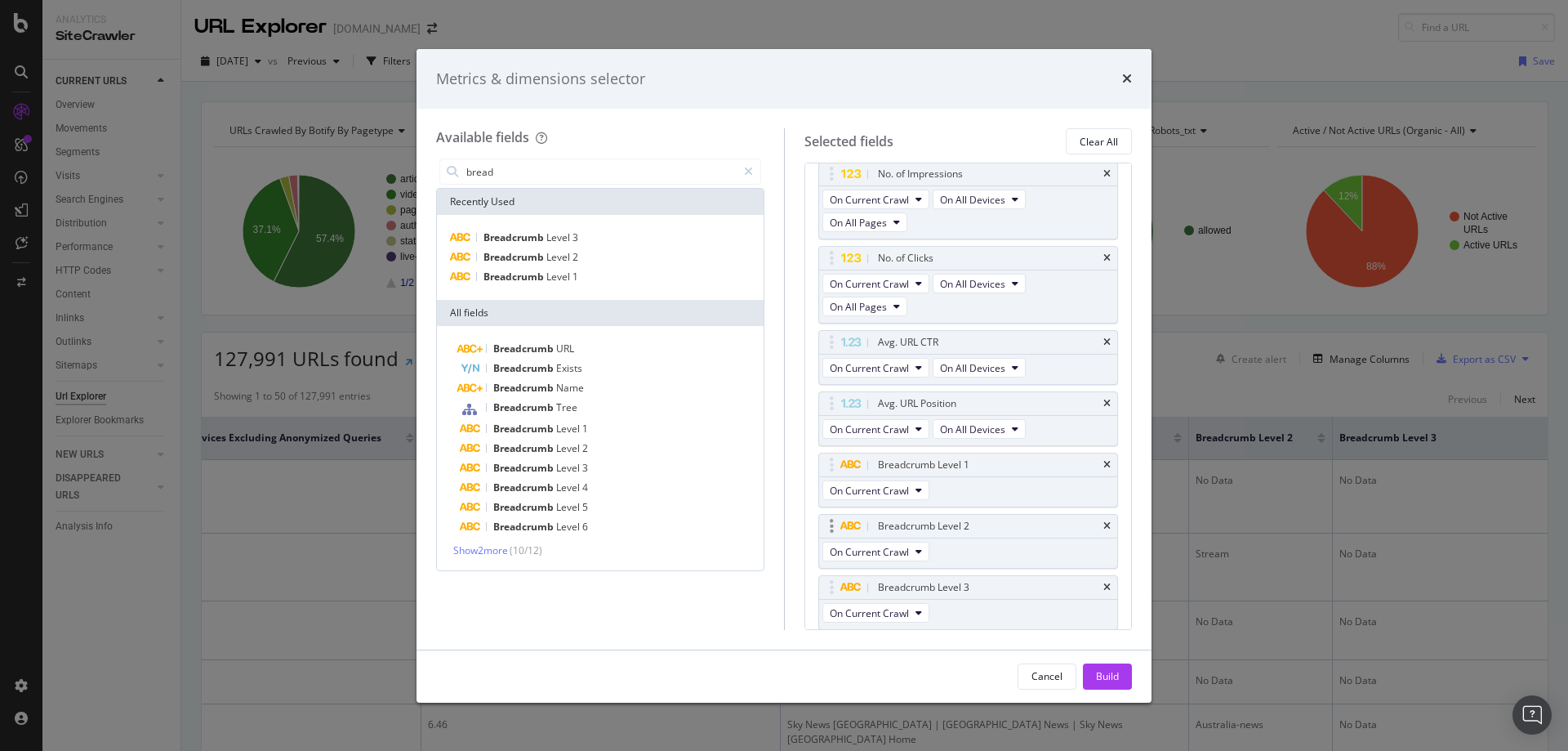
scroll to position [215, 0]
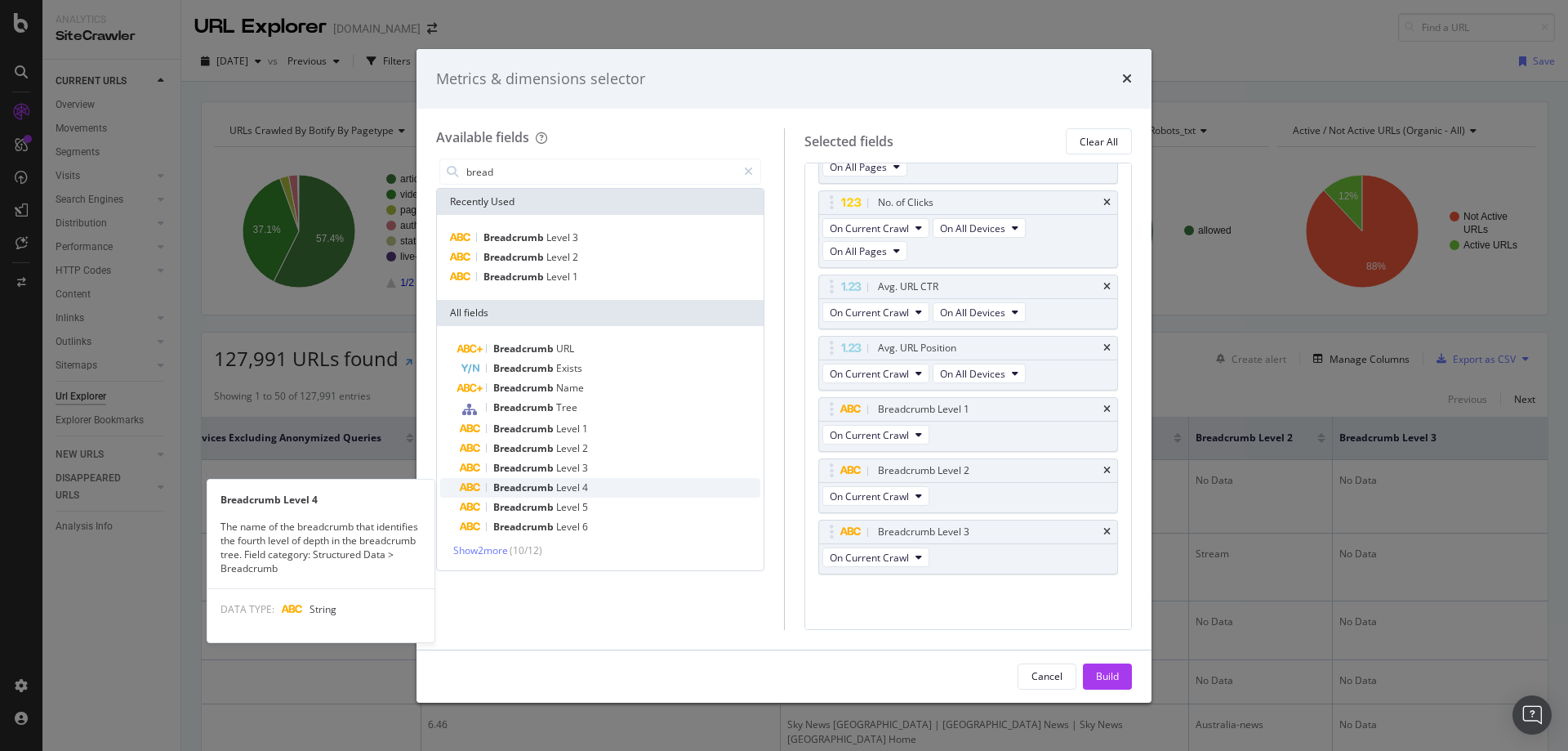
type input "bread"
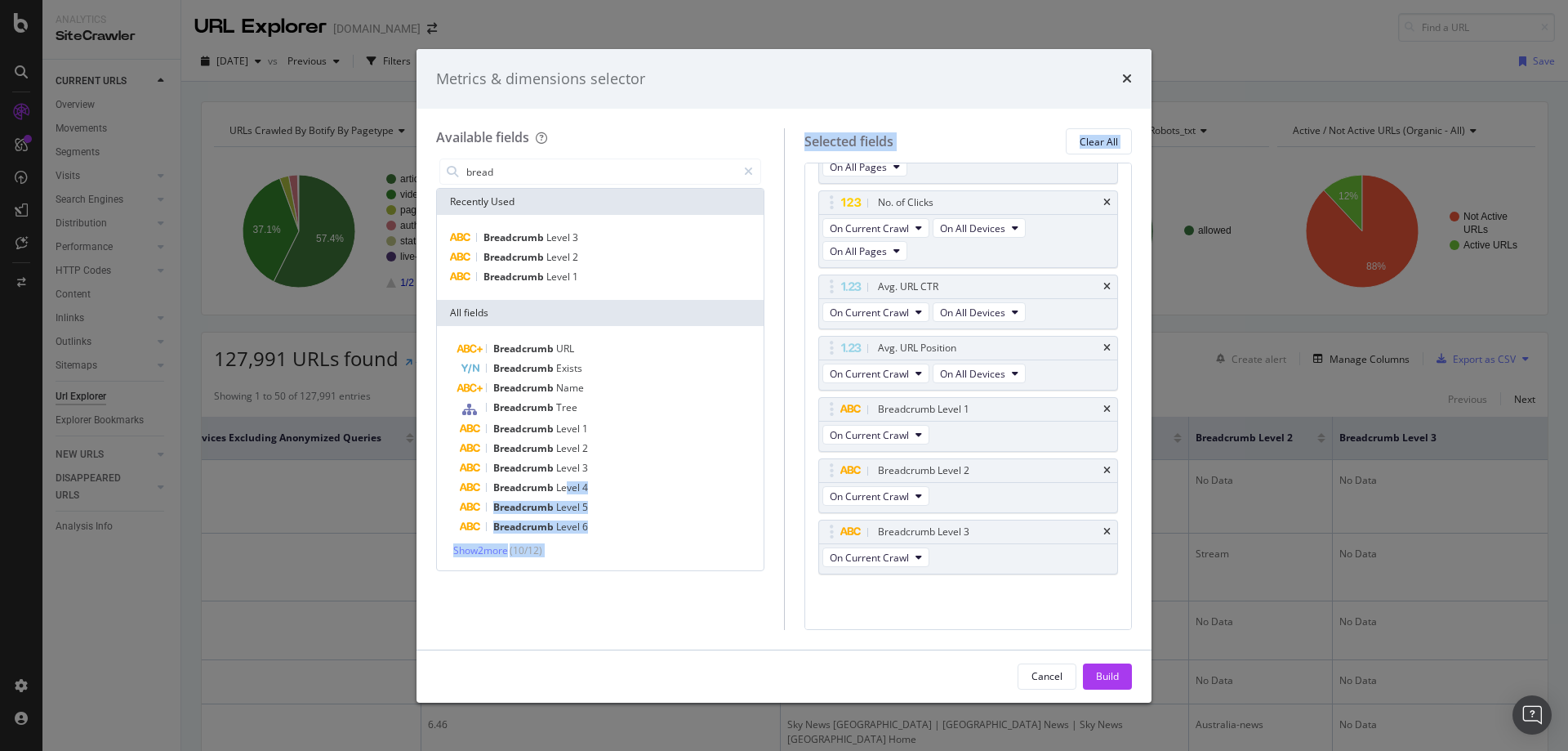
drag, startPoint x: 566, startPoint y: 490, endPoint x: 721, endPoint y: 557, distance: 168.9
click at [966, 607] on div "Available fields bread Recently Used Breadcrumb Level 3 Breadcrumb Level 2 Brea…" at bounding box center [783, 379] width 695 height 501
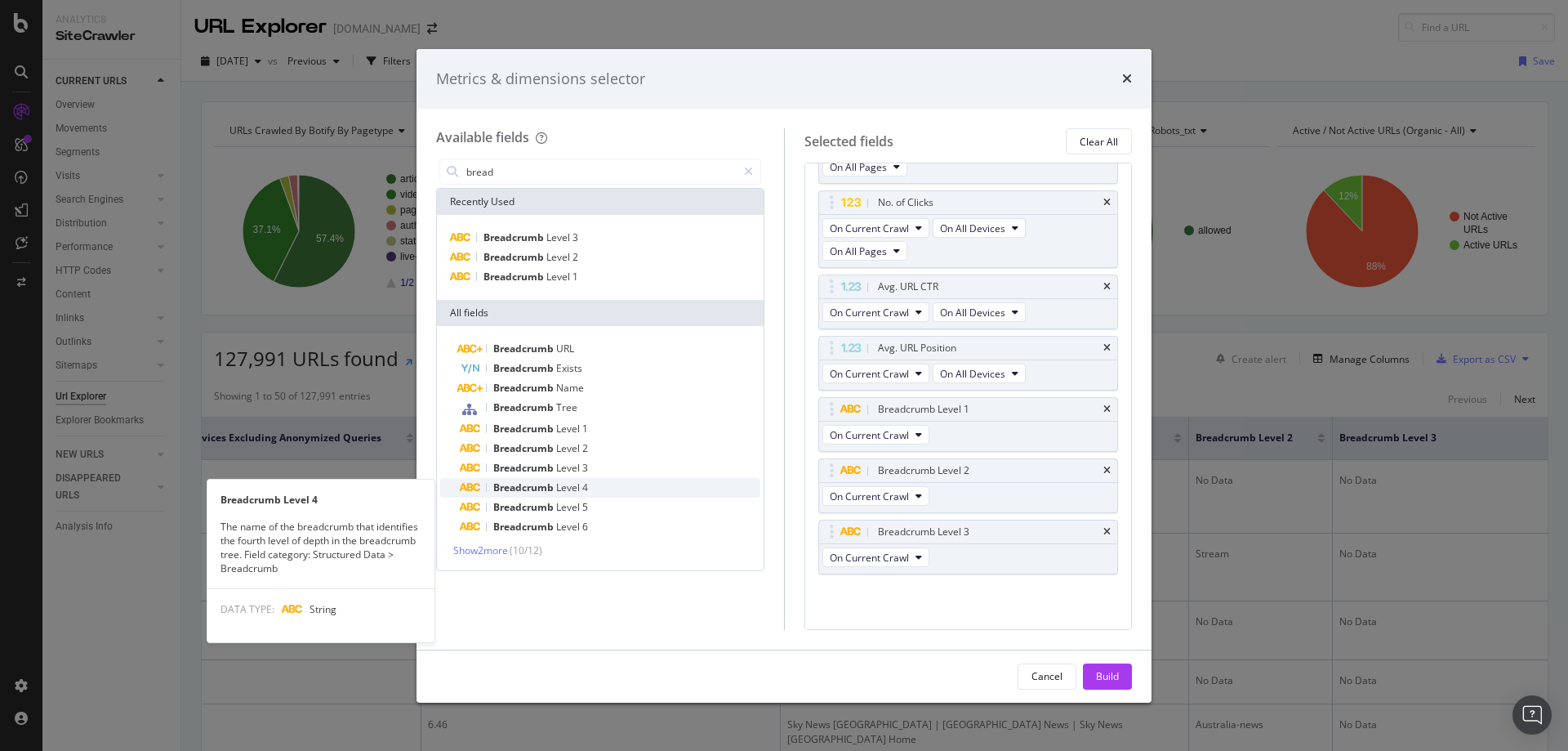
click at [550, 490] on span "Breadcrumb" at bounding box center [525, 487] width 63 height 14
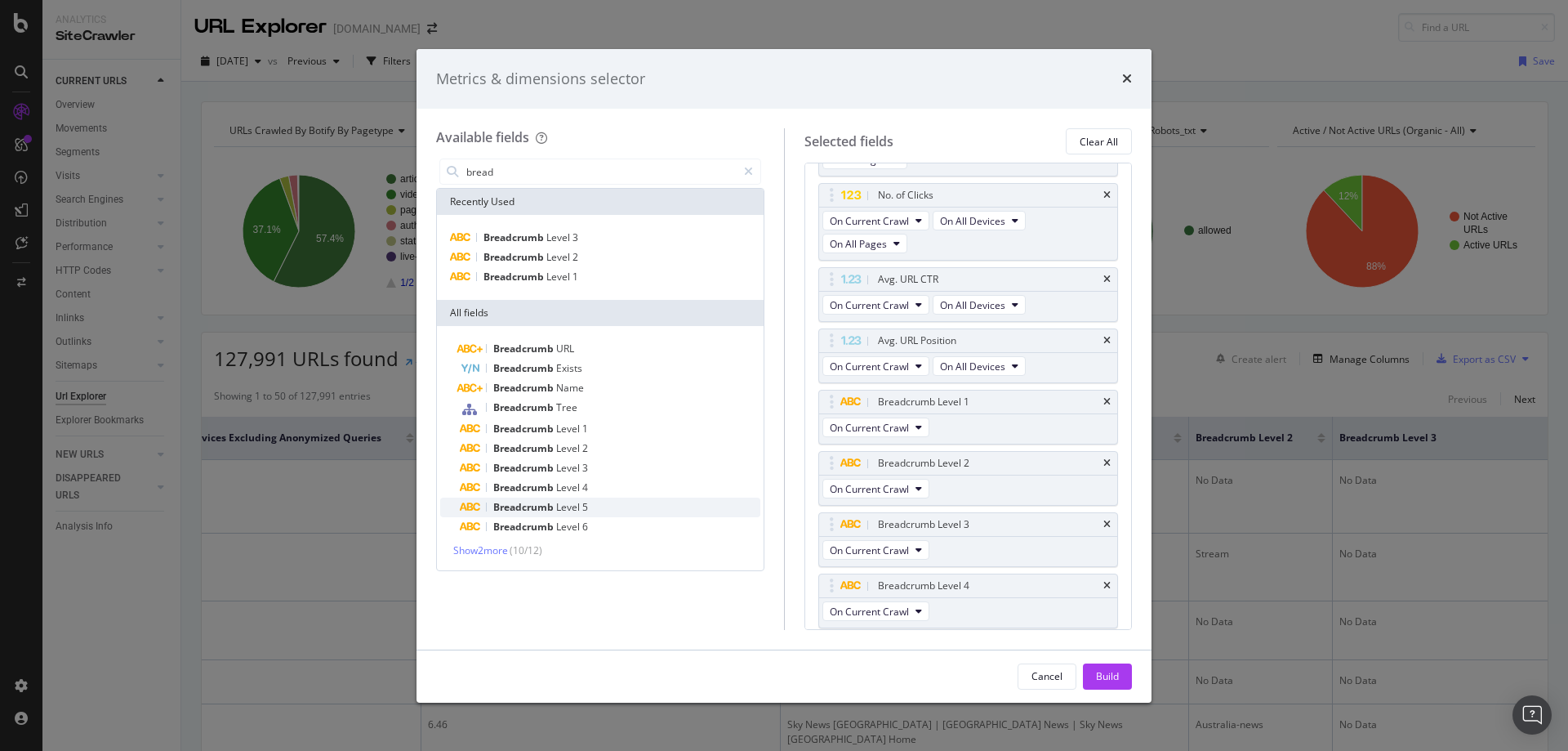
click at [560, 507] on span "Level" at bounding box center [569, 506] width 26 height 14
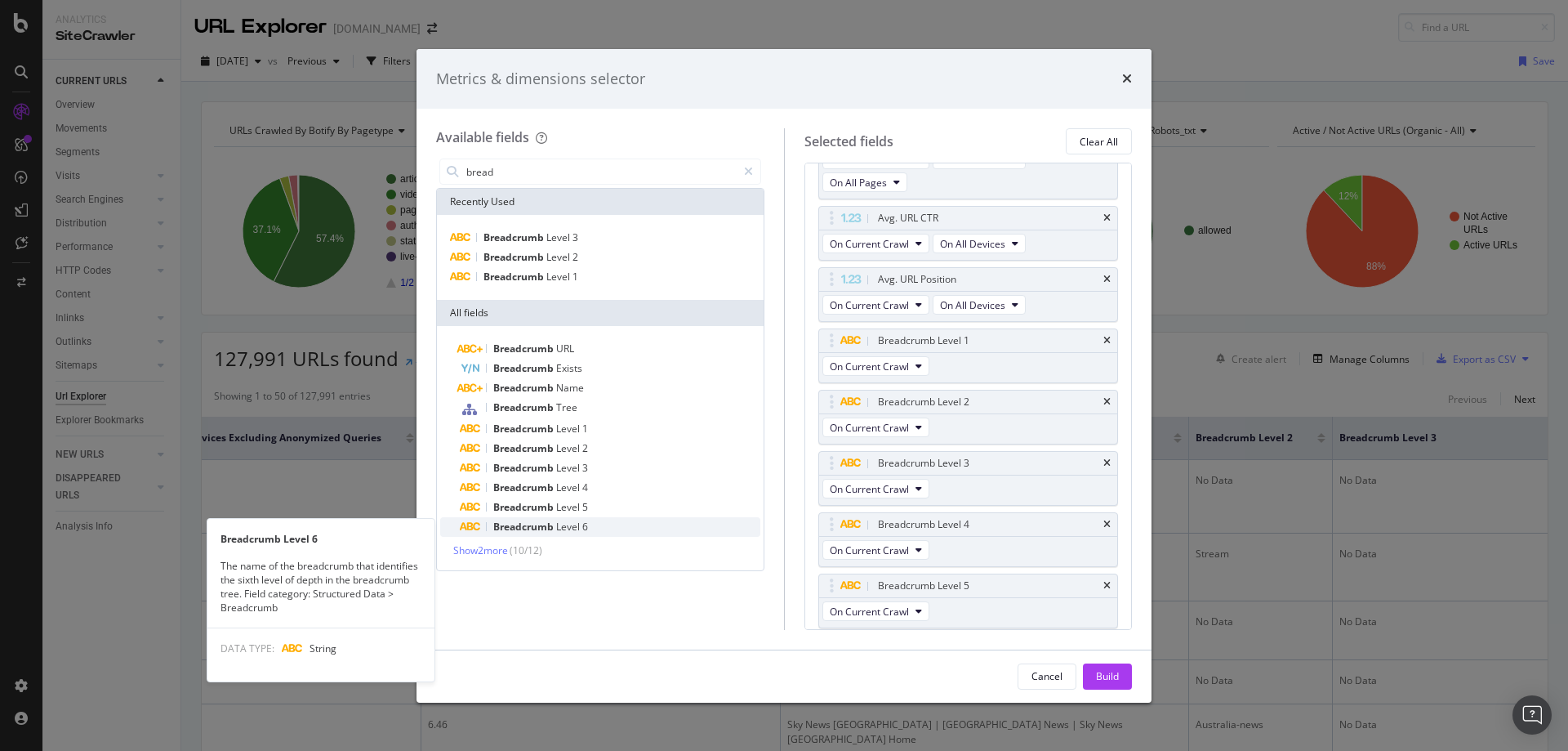
click at [560, 524] on span "Level" at bounding box center [569, 526] width 26 height 14
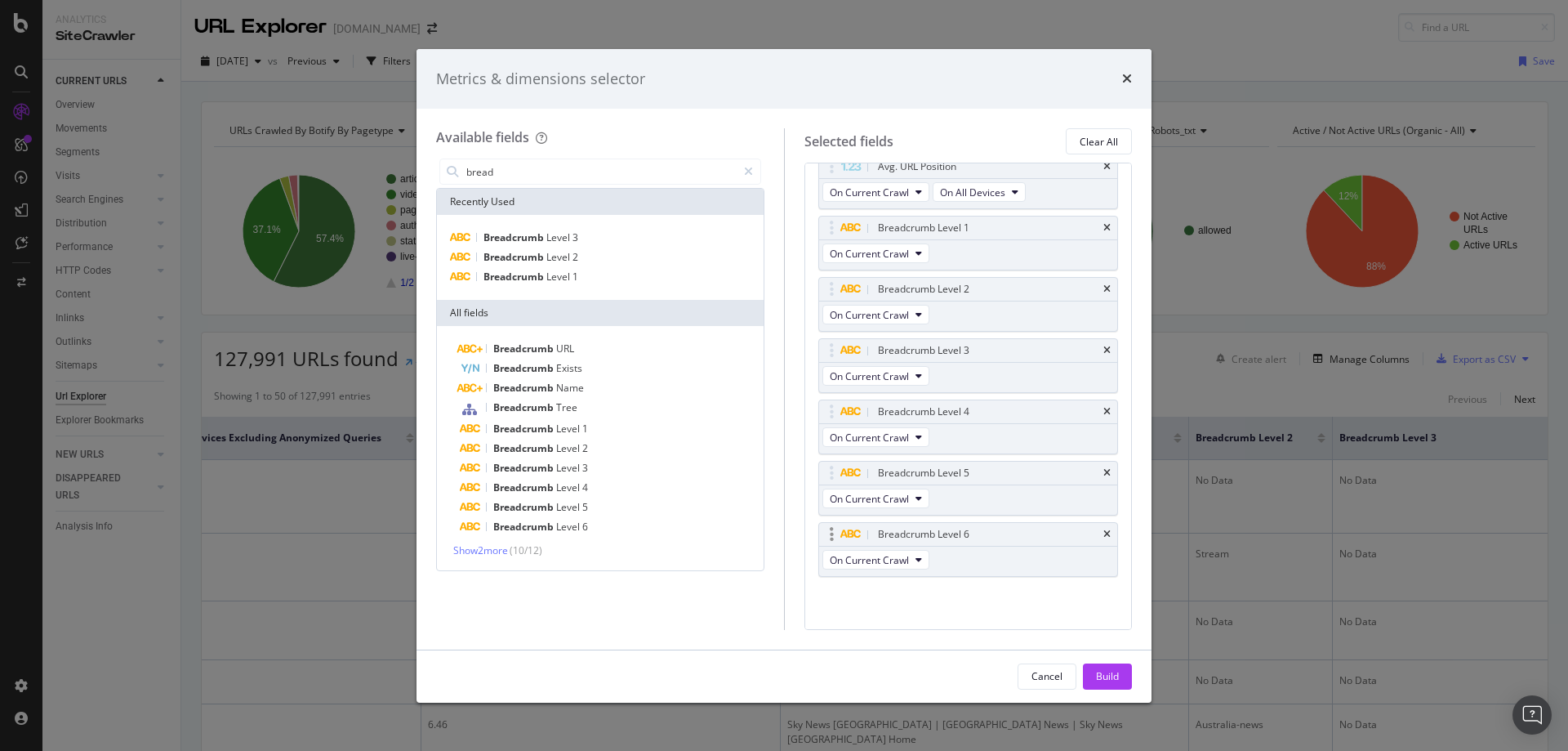
scroll to position [399, 0]
click at [507, 558] on div "Breadcrumb URL Breadcrumb Exists Breadcrumb Name Breadcrumb Tree Breadcrumb Lev…" at bounding box center [600, 448] width 327 height 244
click at [492, 551] on span "Show 2 more" at bounding box center [480, 550] width 54 height 14
click at [588, 566] on span "Name" at bounding box center [588, 565] width 28 height 14
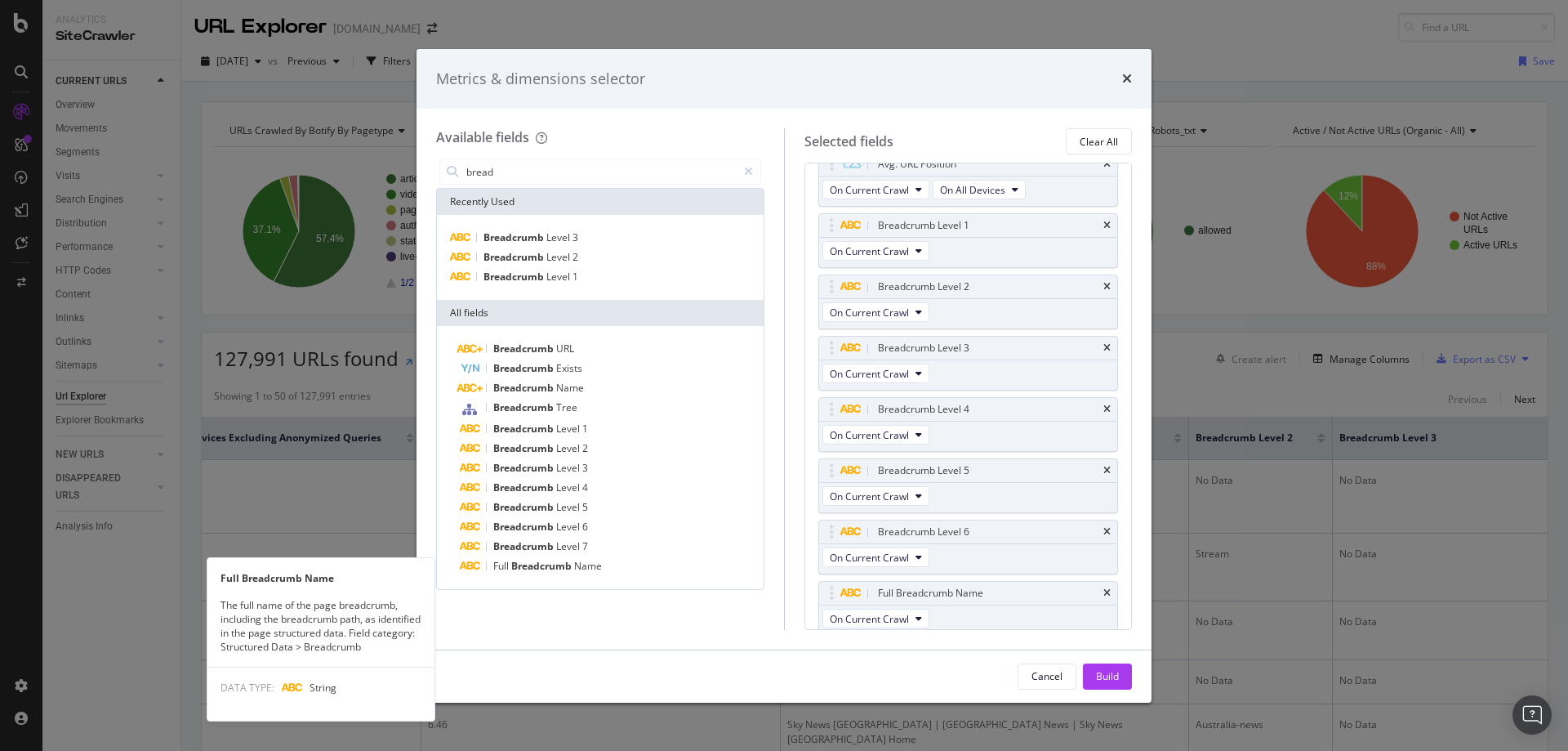
scroll to position [406, 0]
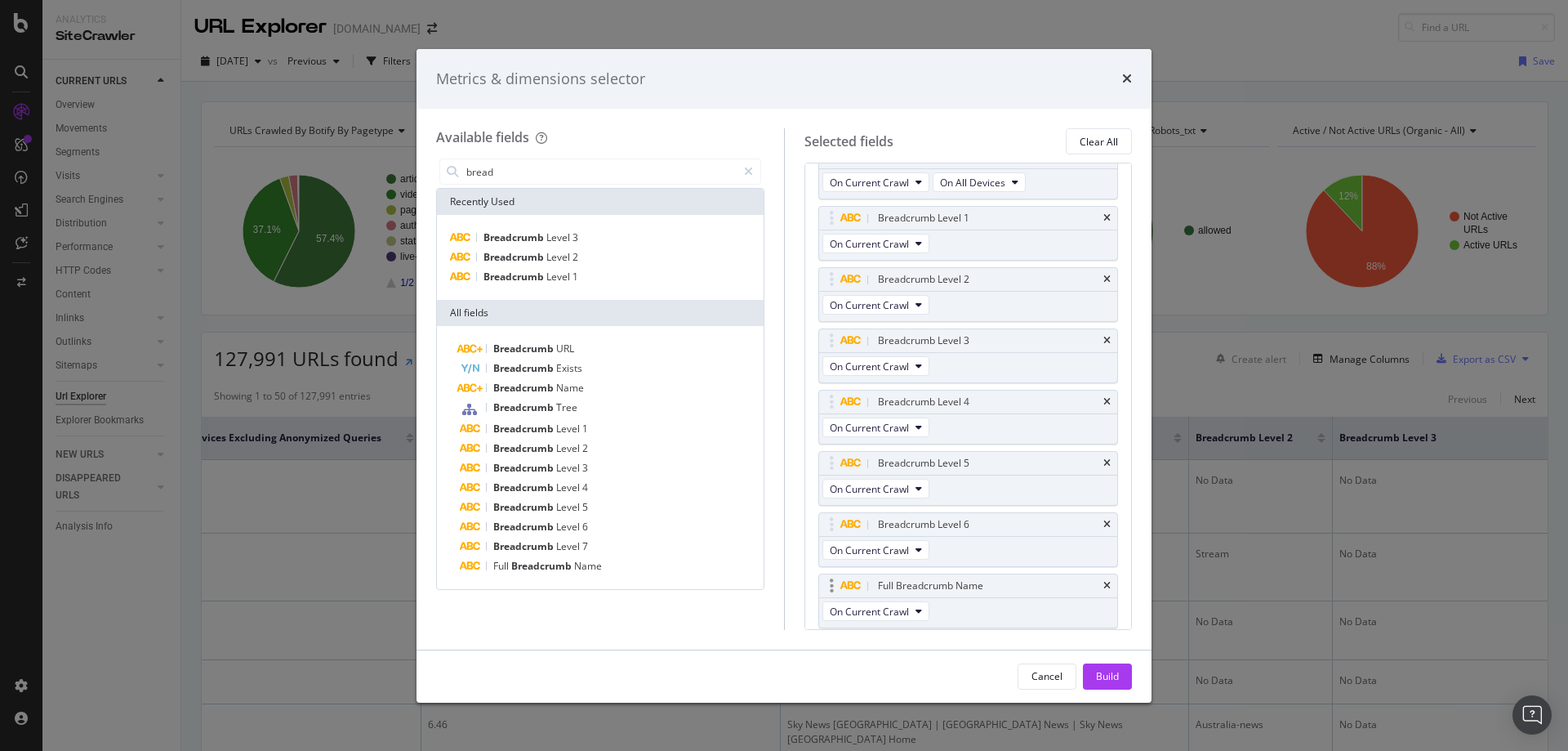
click at [1090, 587] on div "Full Breadcrumb Name" at bounding box center [969, 586] width 299 height 23
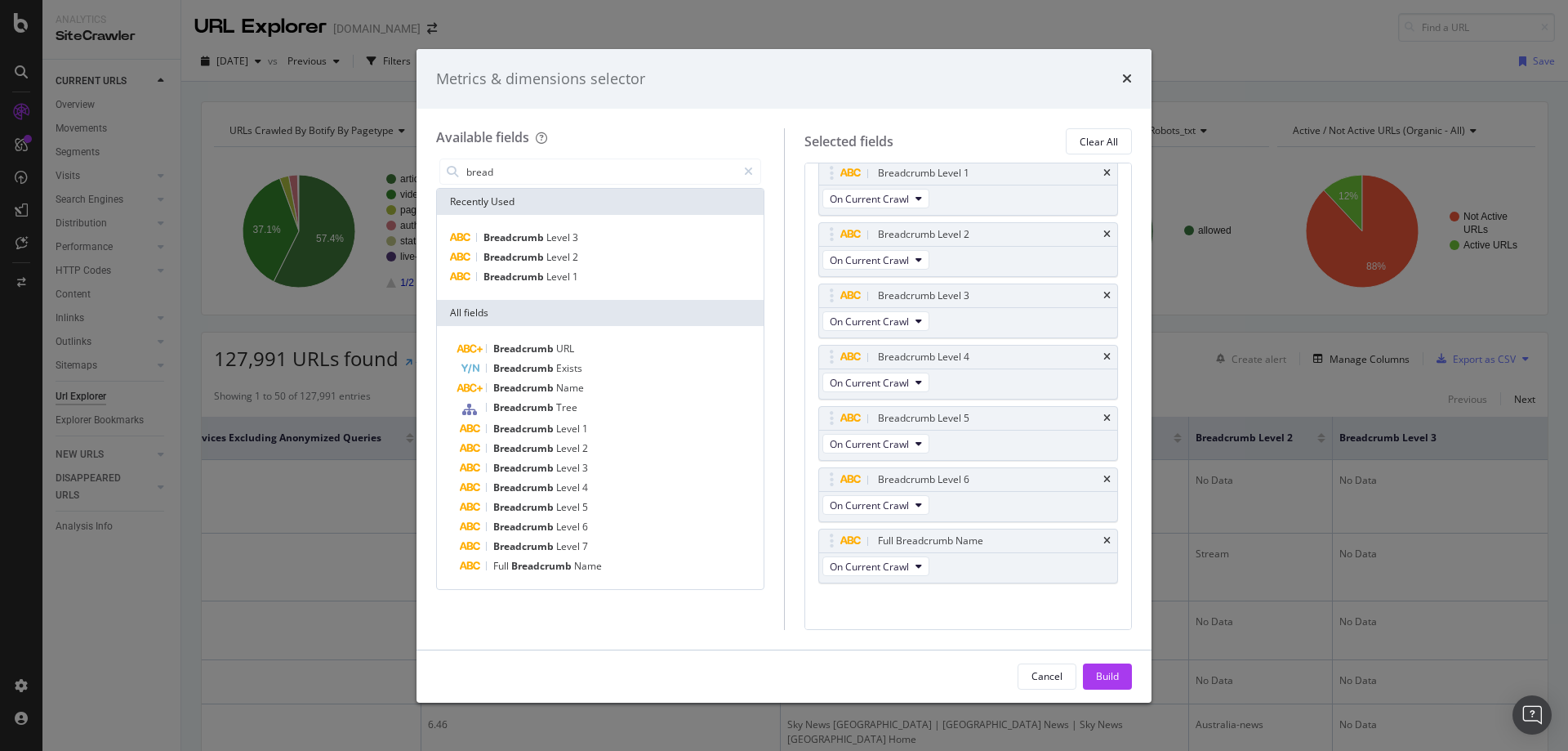
scroll to position [461, 0]
click at [1103, 531] on icon "times" at bounding box center [1106, 531] width 7 height 10
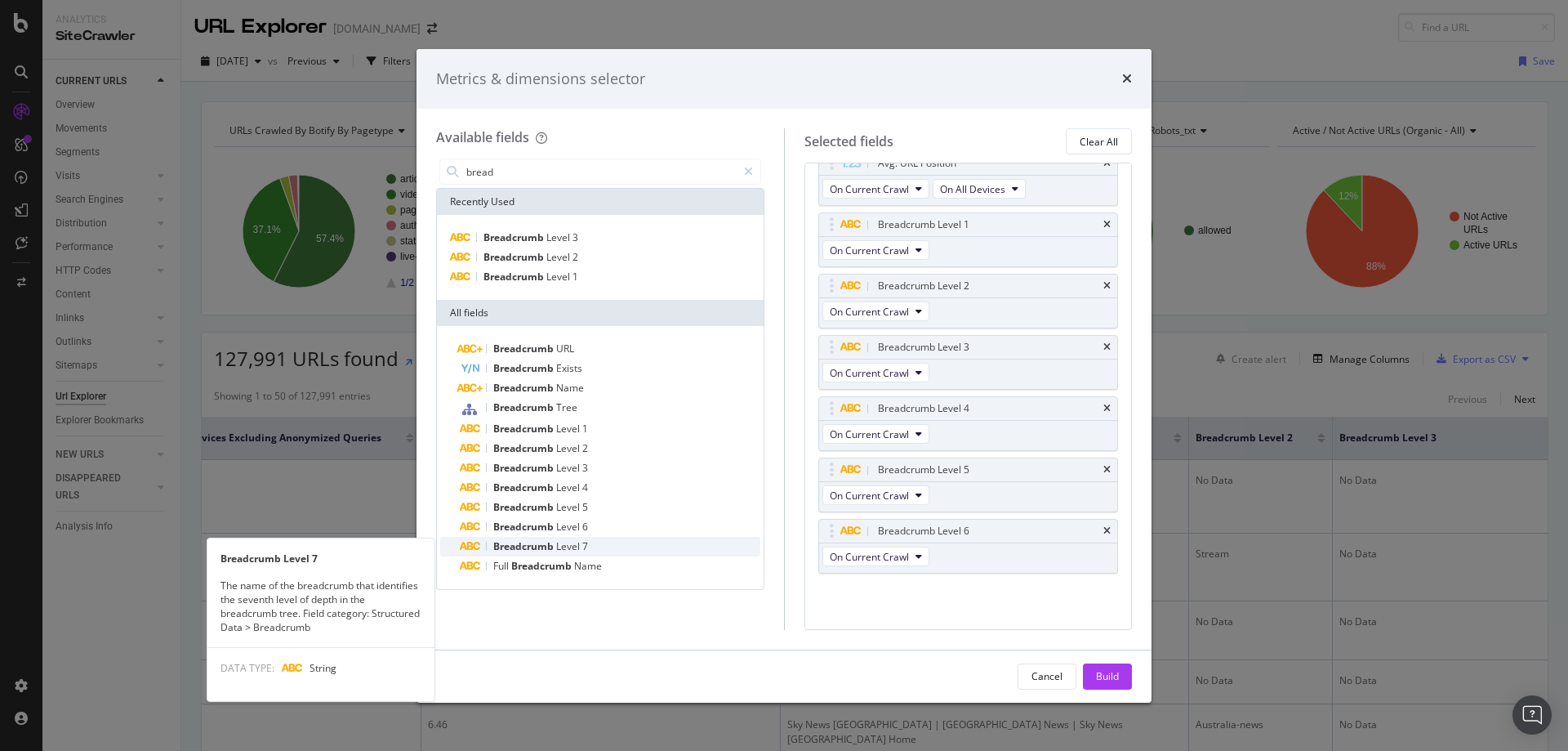
click at [555, 549] on span "Breadcrumb" at bounding box center [525, 546] width 63 height 14
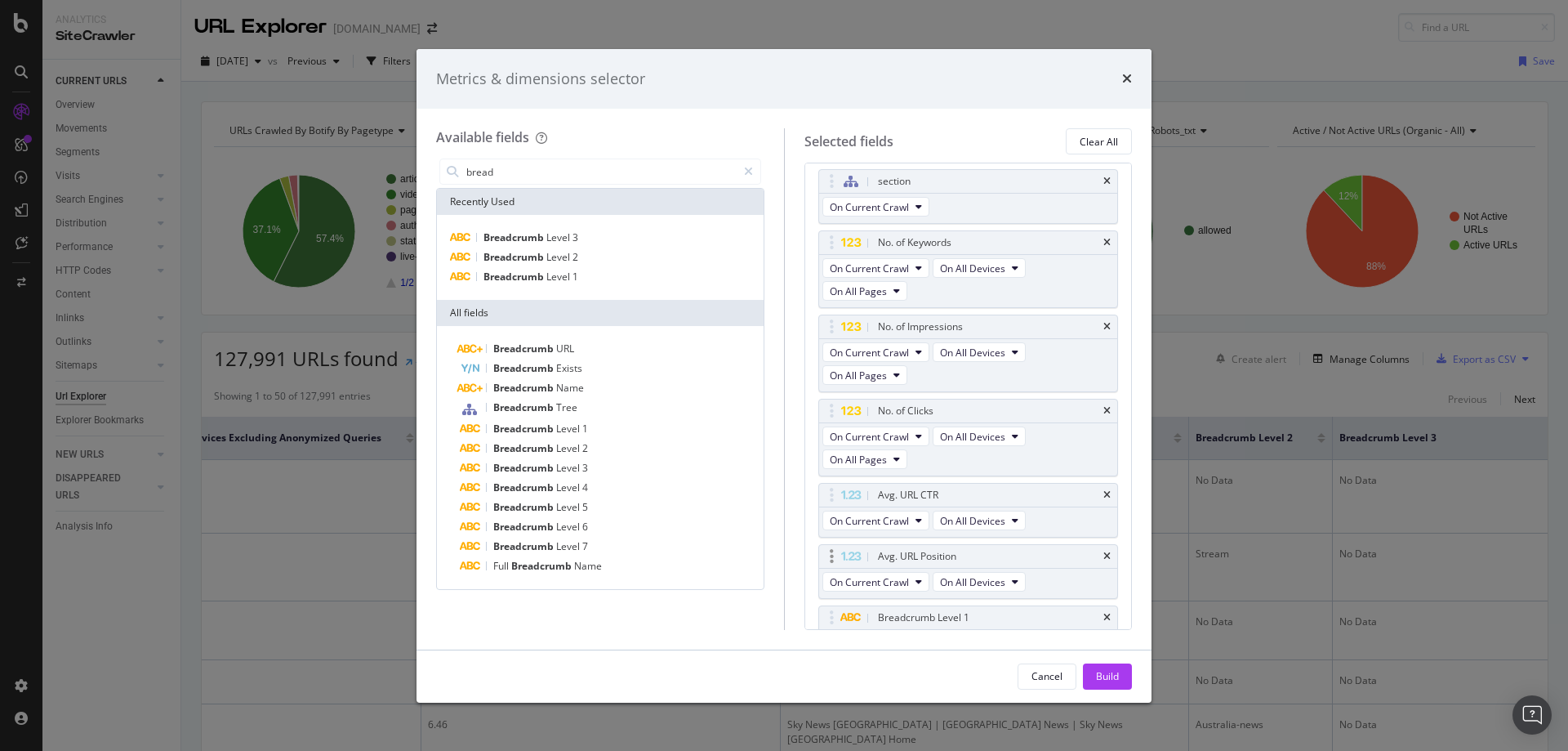
scroll to position [0, 0]
click at [749, 175] on icon "modal" at bounding box center [748, 171] width 9 height 11
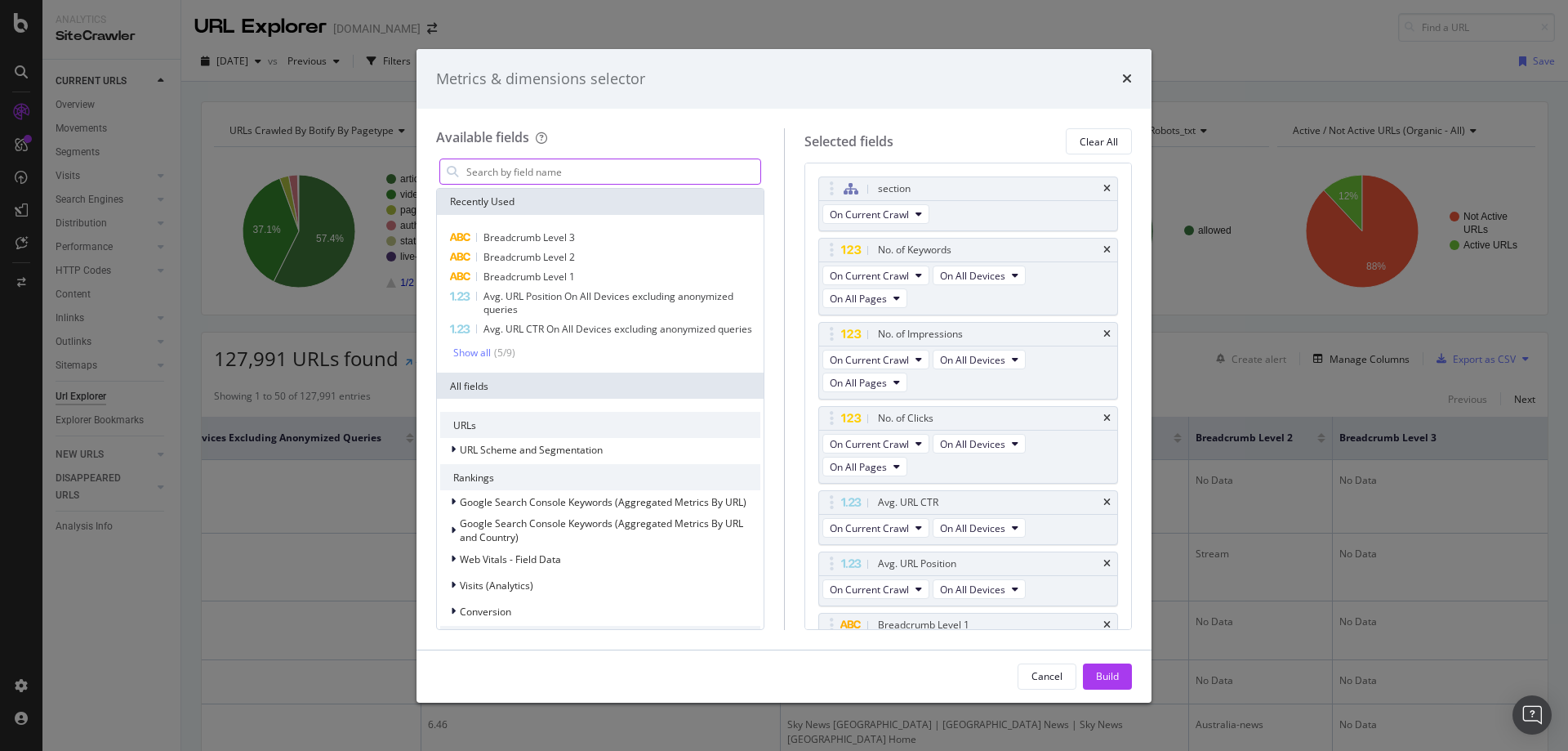
click at [573, 168] on input "modal" at bounding box center [612, 171] width 296 height 25
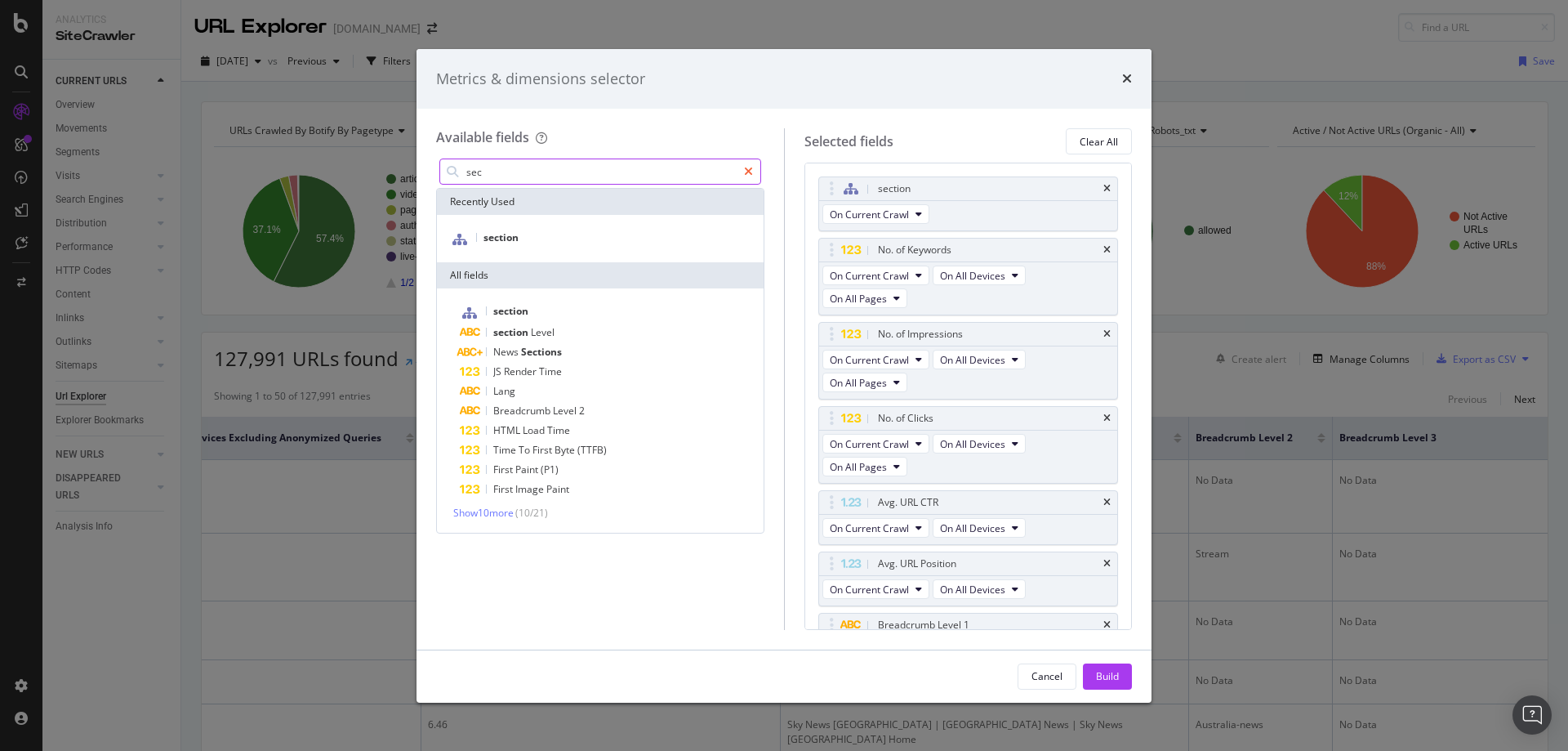
type input "sec"
click at [744, 171] on icon "modal" at bounding box center [748, 171] width 9 height 11
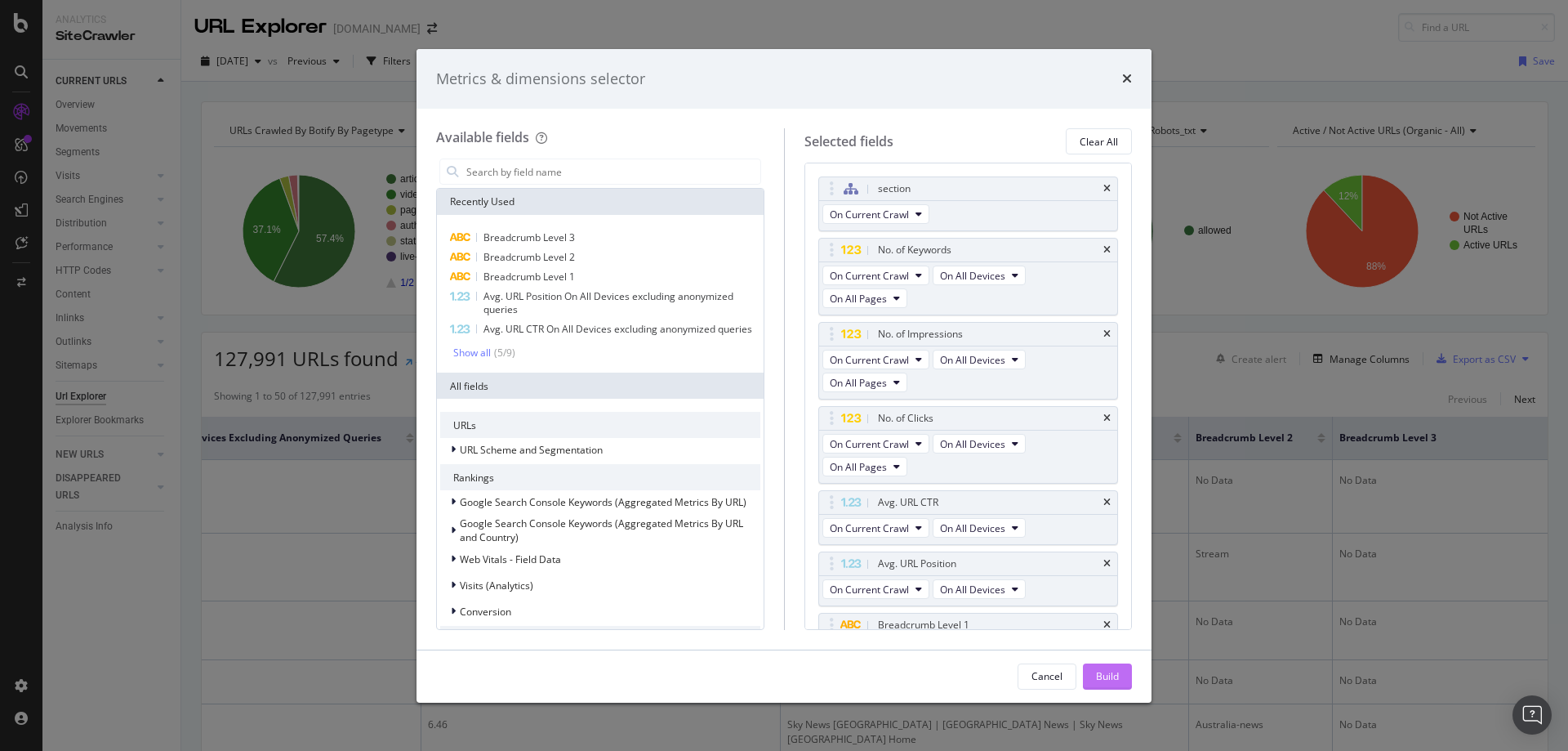
click at [1106, 672] on div "Build" at bounding box center [1107, 675] width 23 height 14
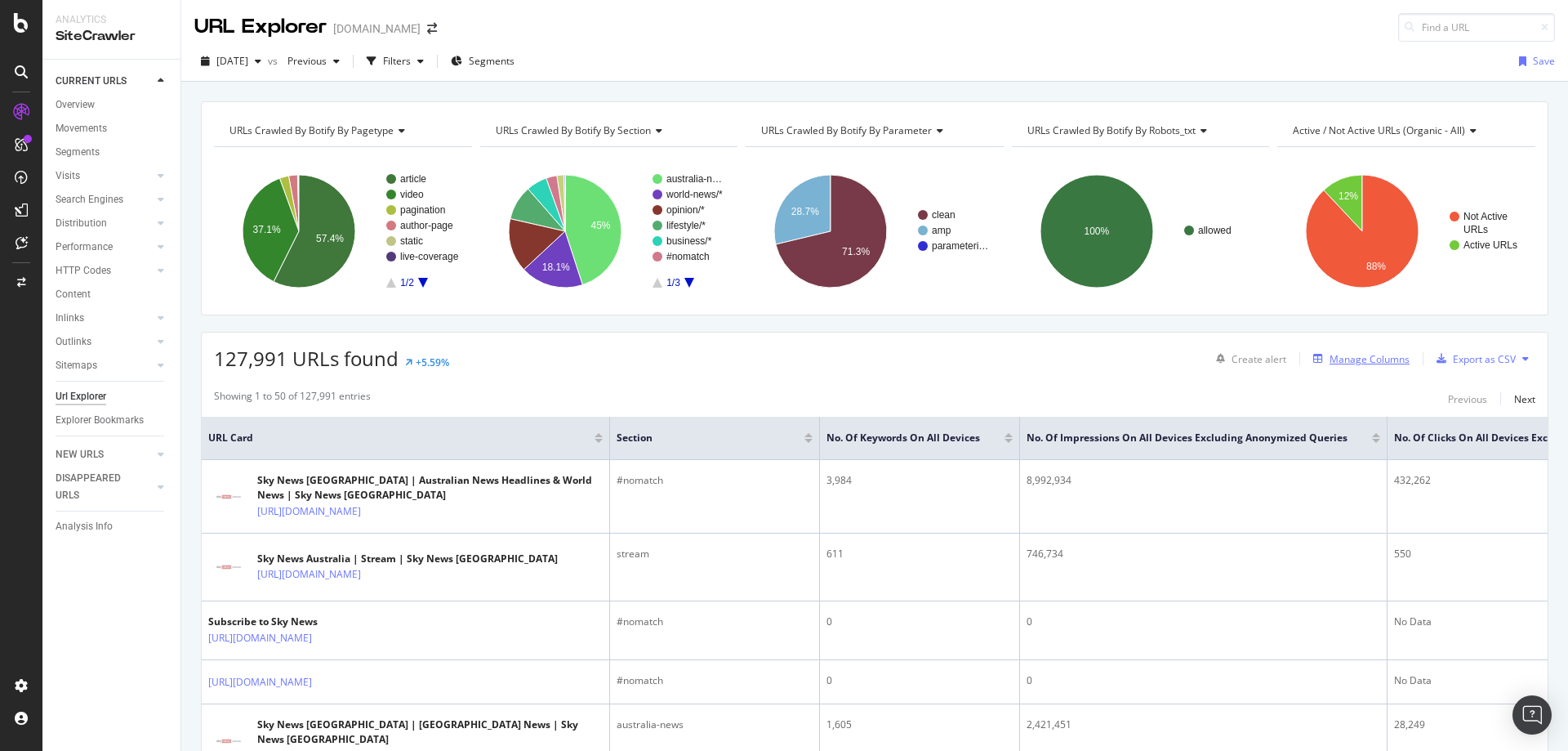
click at [1346, 354] on div "Manage Columns" at bounding box center [1369, 358] width 80 height 14
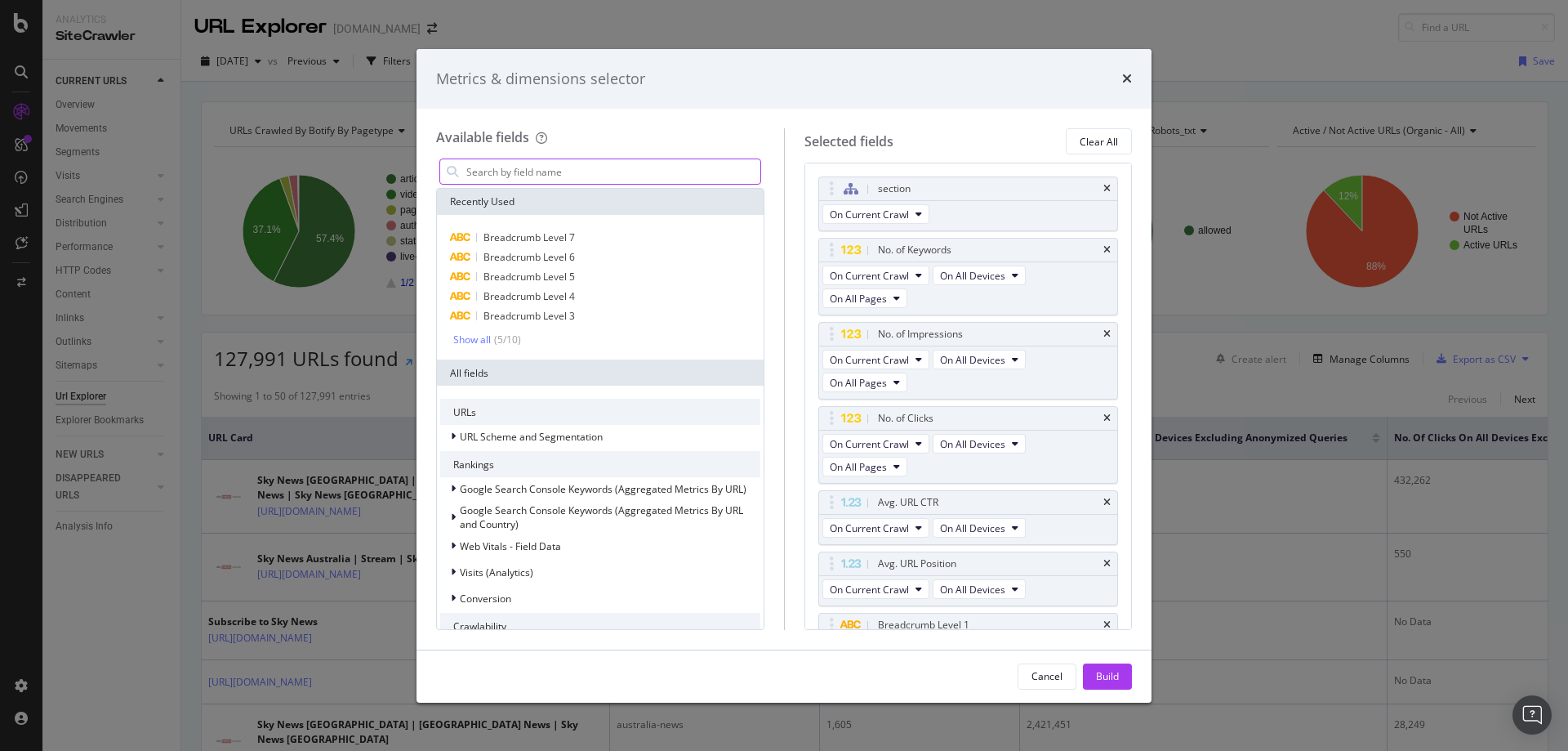
click at [605, 168] on input "modal" at bounding box center [612, 171] width 296 height 25
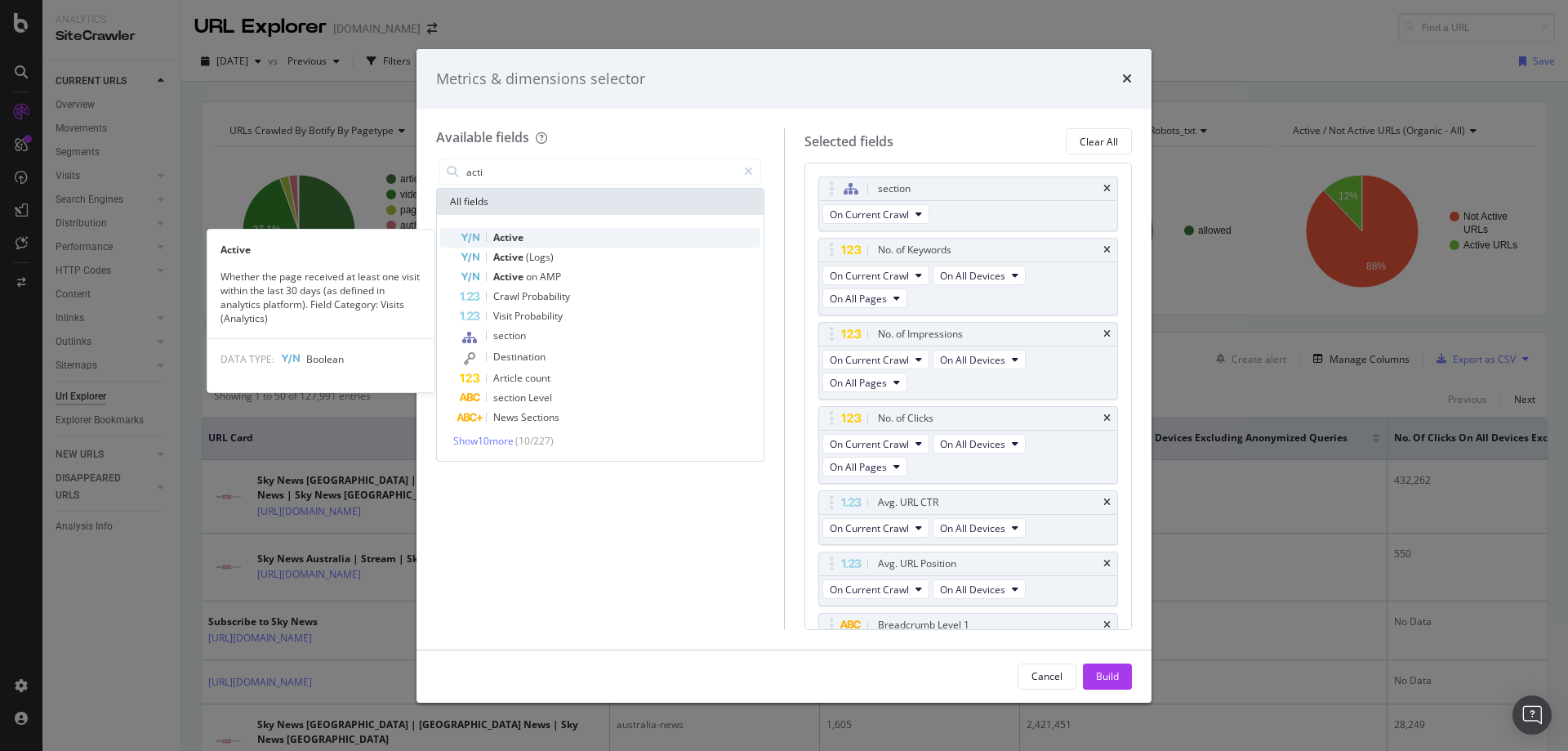
type input "acti"
click at [566, 235] on div "Active" at bounding box center [609, 237] width 300 height 19
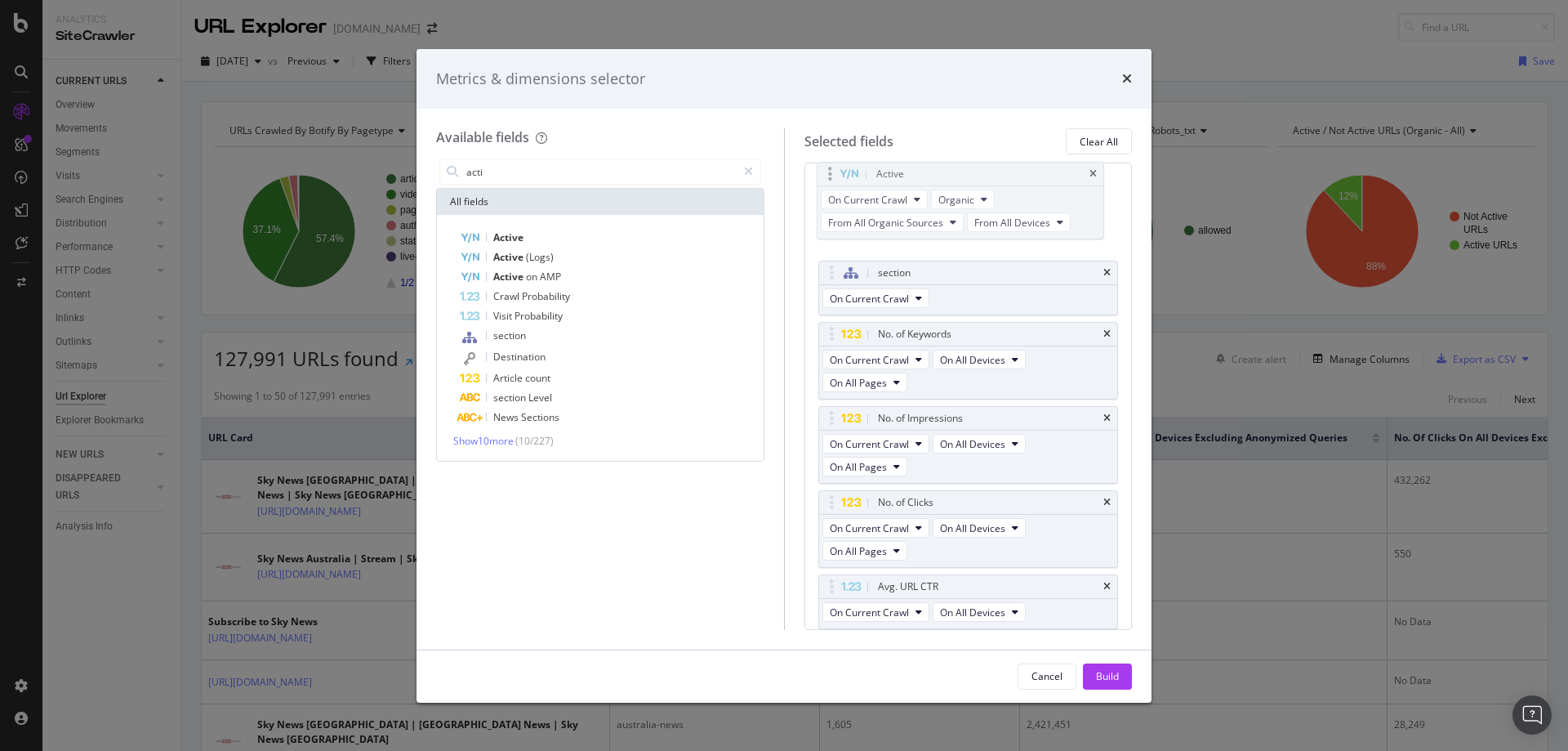
drag, startPoint x: 1019, startPoint y: 511, endPoint x: 1019, endPoint y: 176, distance: 335.0
click at [1019, 176] on body "Analytics SiteCrawler CURRENT URLS Overview Movements Segments Visits Analysis …" at bounding box center [784, 375] width 1568 height 751
click at [746, 165] on icon "modal" at bounding box center [748, 171] width 9 height 11
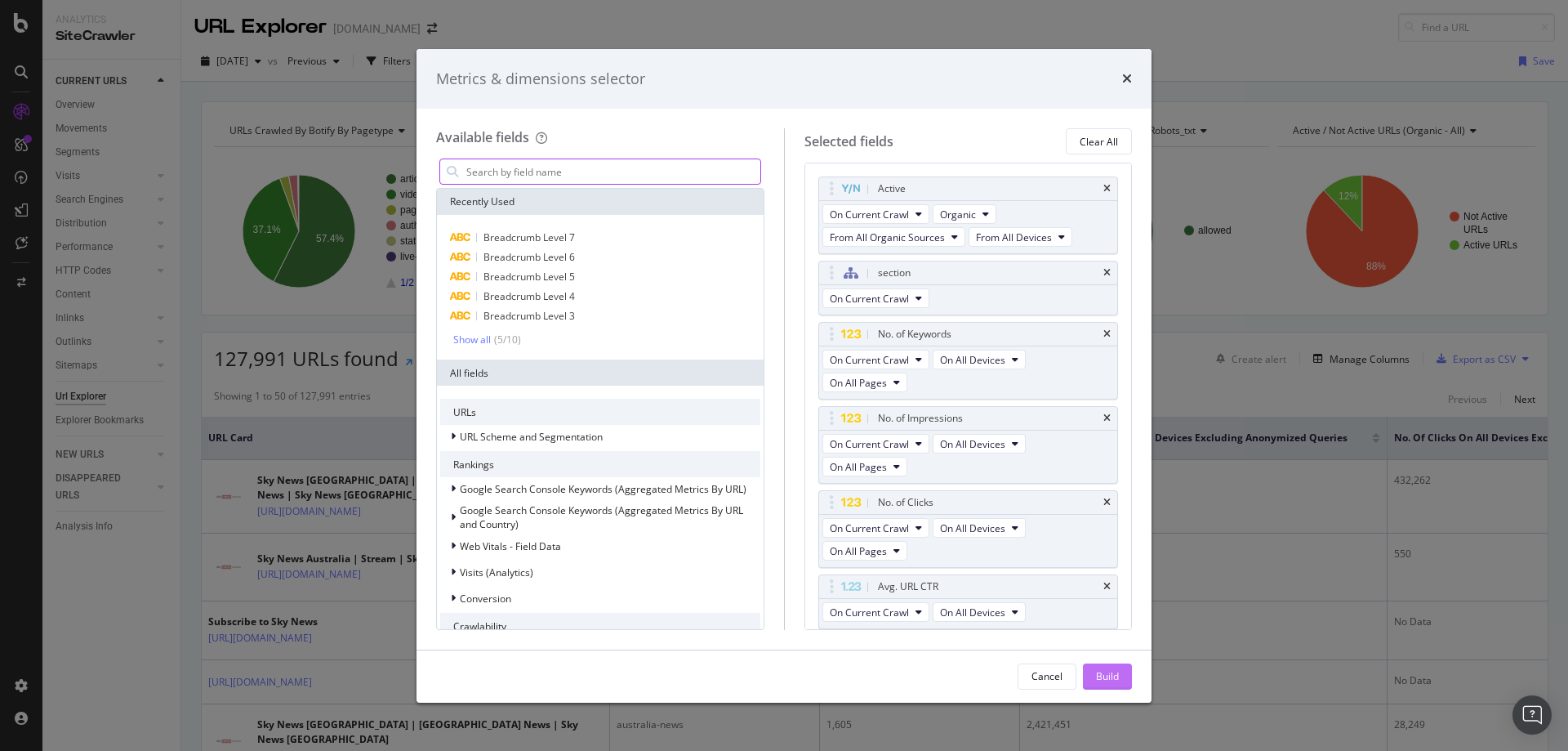
click at [1113, 678] on div "Build" at bounding box center [1107, 675] width 23 height 14
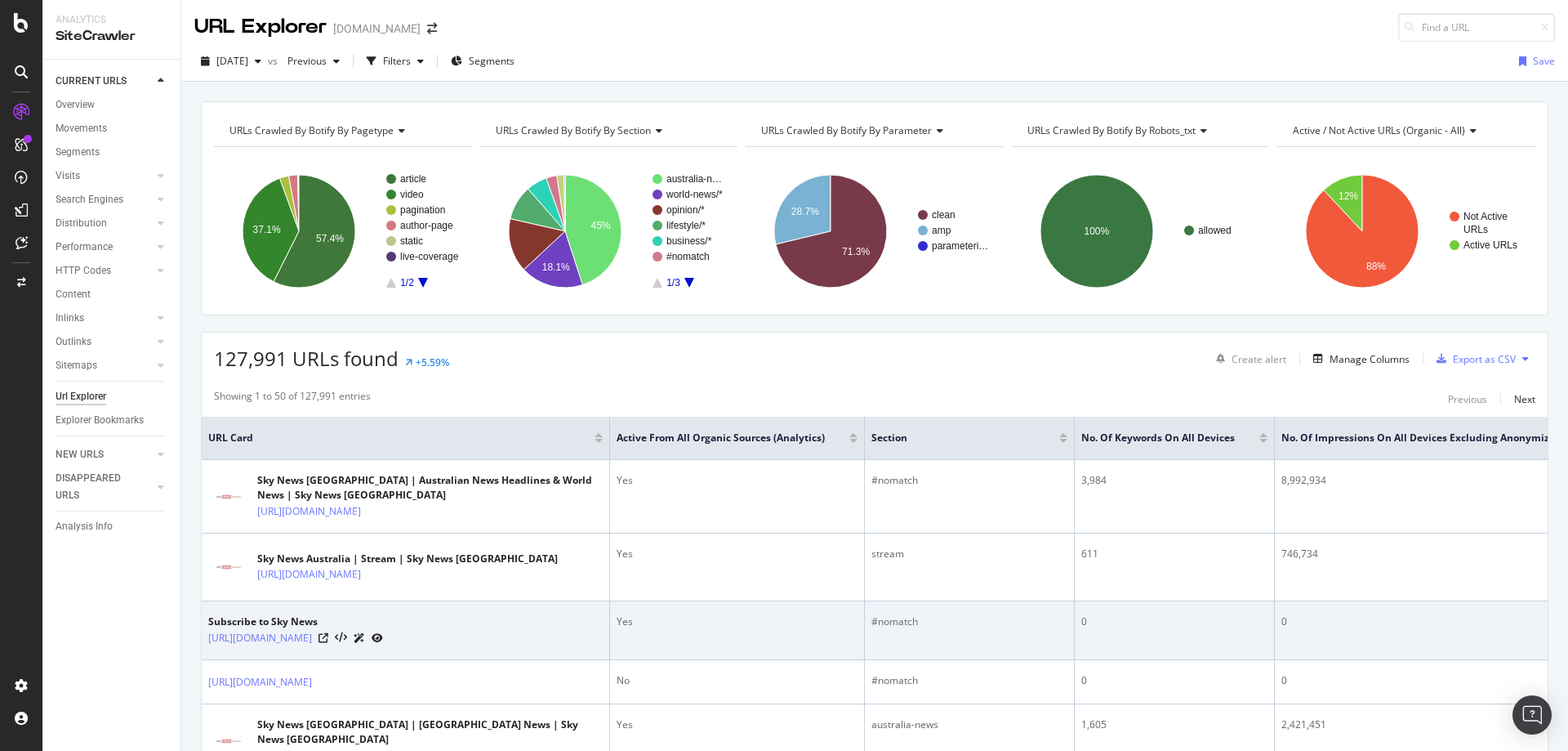
drag, startPoint x: 934, startPoint y: 684, endPoint x: 943, endPoint y: 684, distance: 9.0
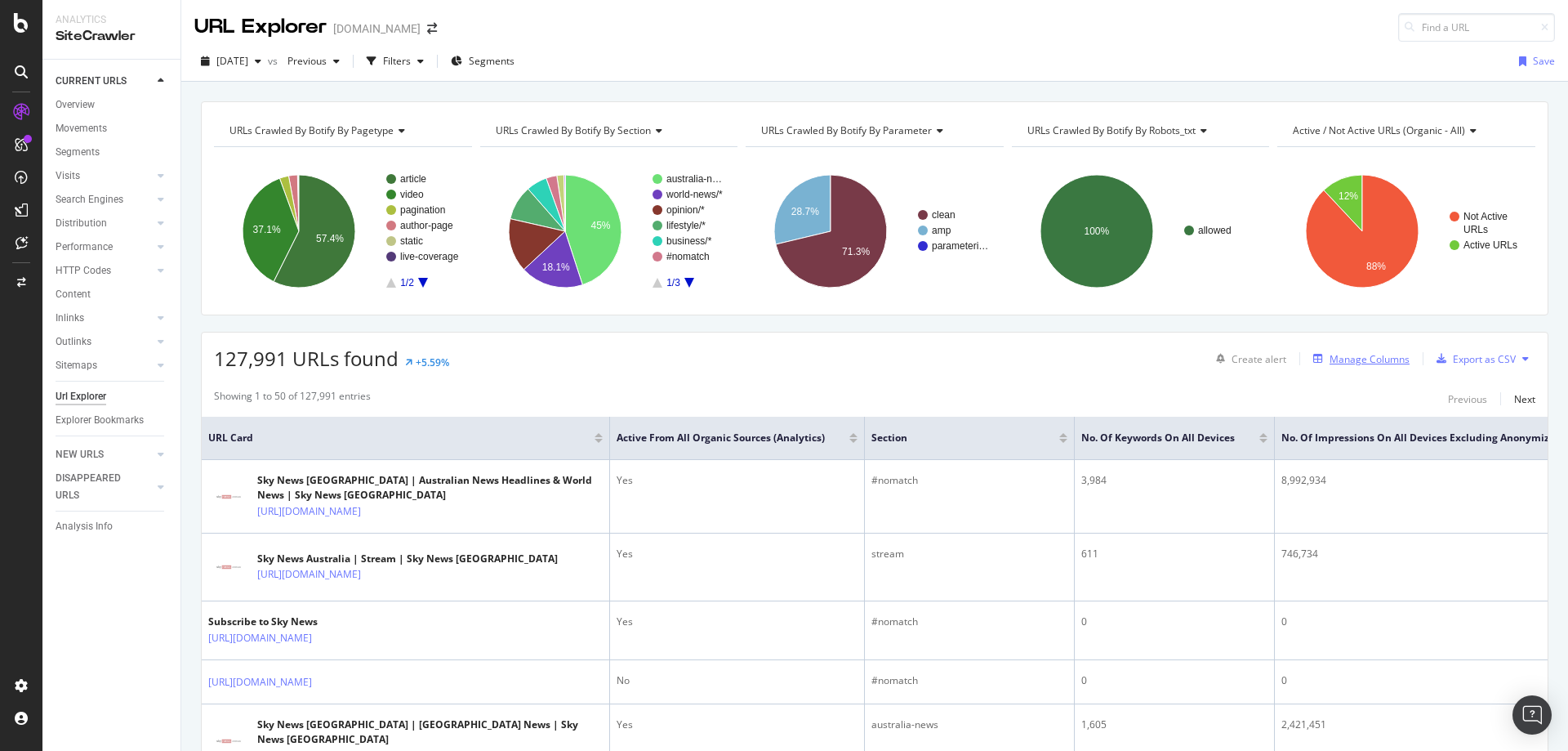
click at [1342, 363] on div "Manage Columns" at bounding box center [1369, 358] width 80 height 14
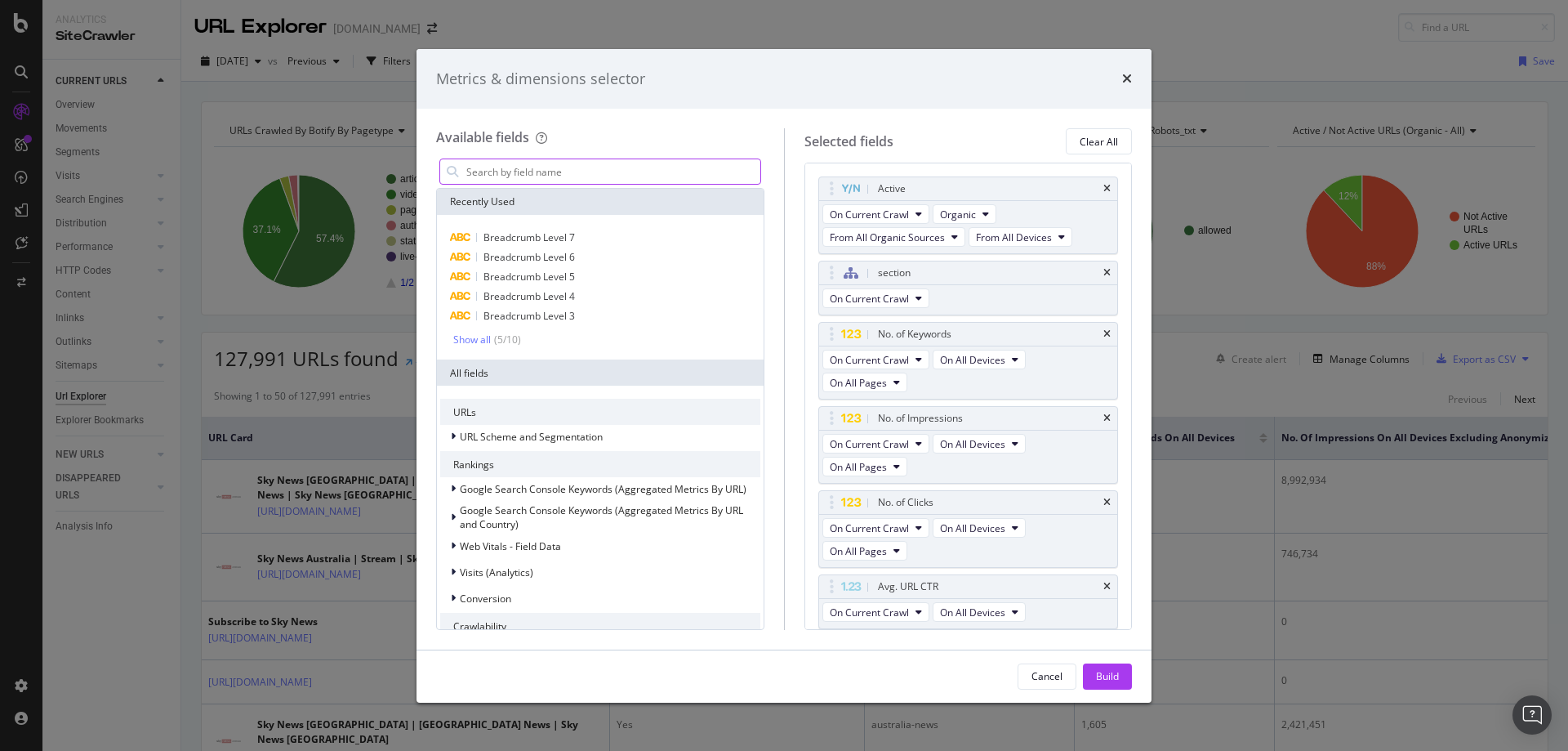
click at [603, 164] on input "modal" at bounding box center [612, 171] width 296 height 25
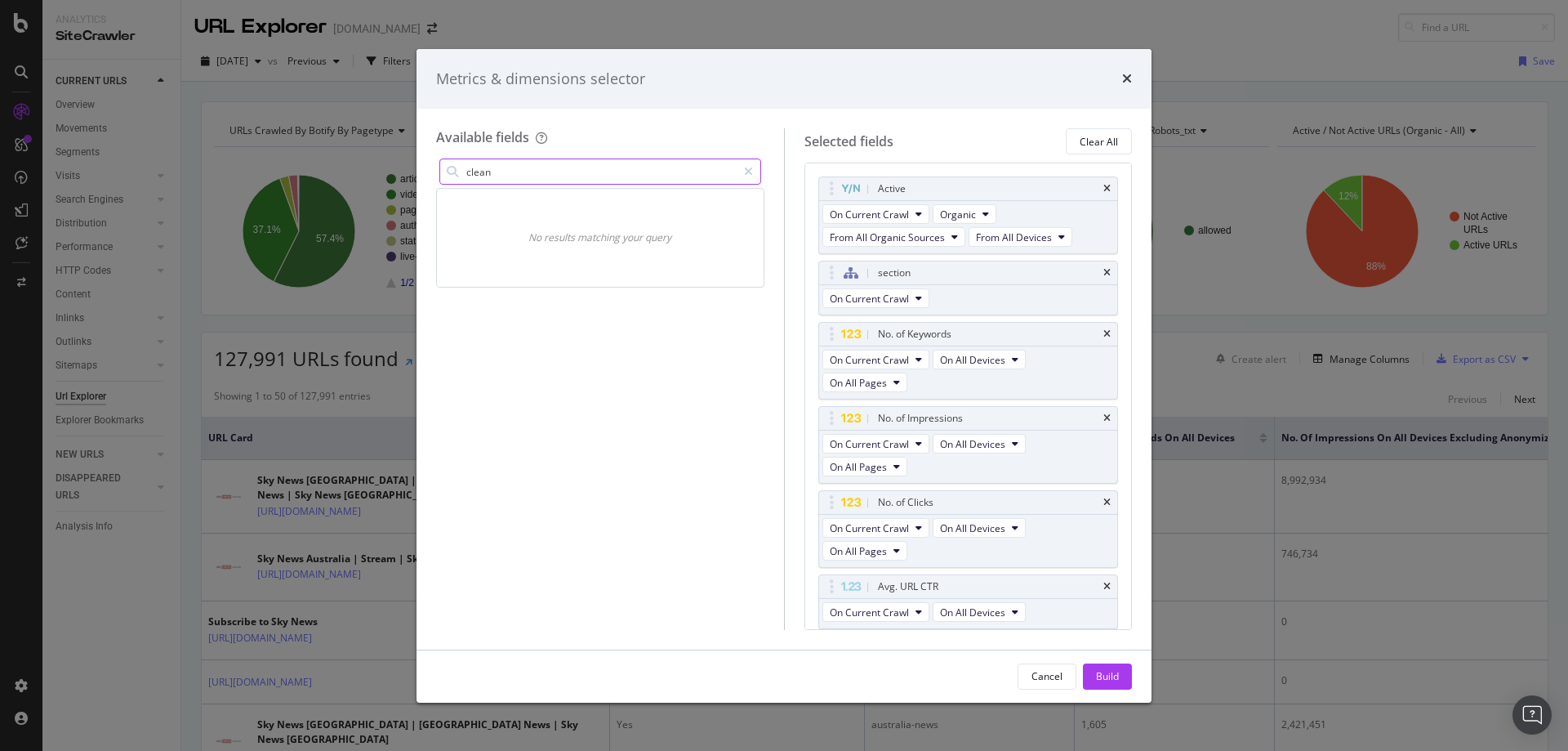
type input "clean"
drag, startPoint x: 605, startPoint y: 78, endPoint x: 578, endPoint y: 83, distance: 27.5
click at [489, 80] on div "Metrics & dimensions selector" at bounding box center [540, 79] width 209 height 21
click at [1130, 79] on icon "times" at bounding box center [1127, 79] width 10 height 13
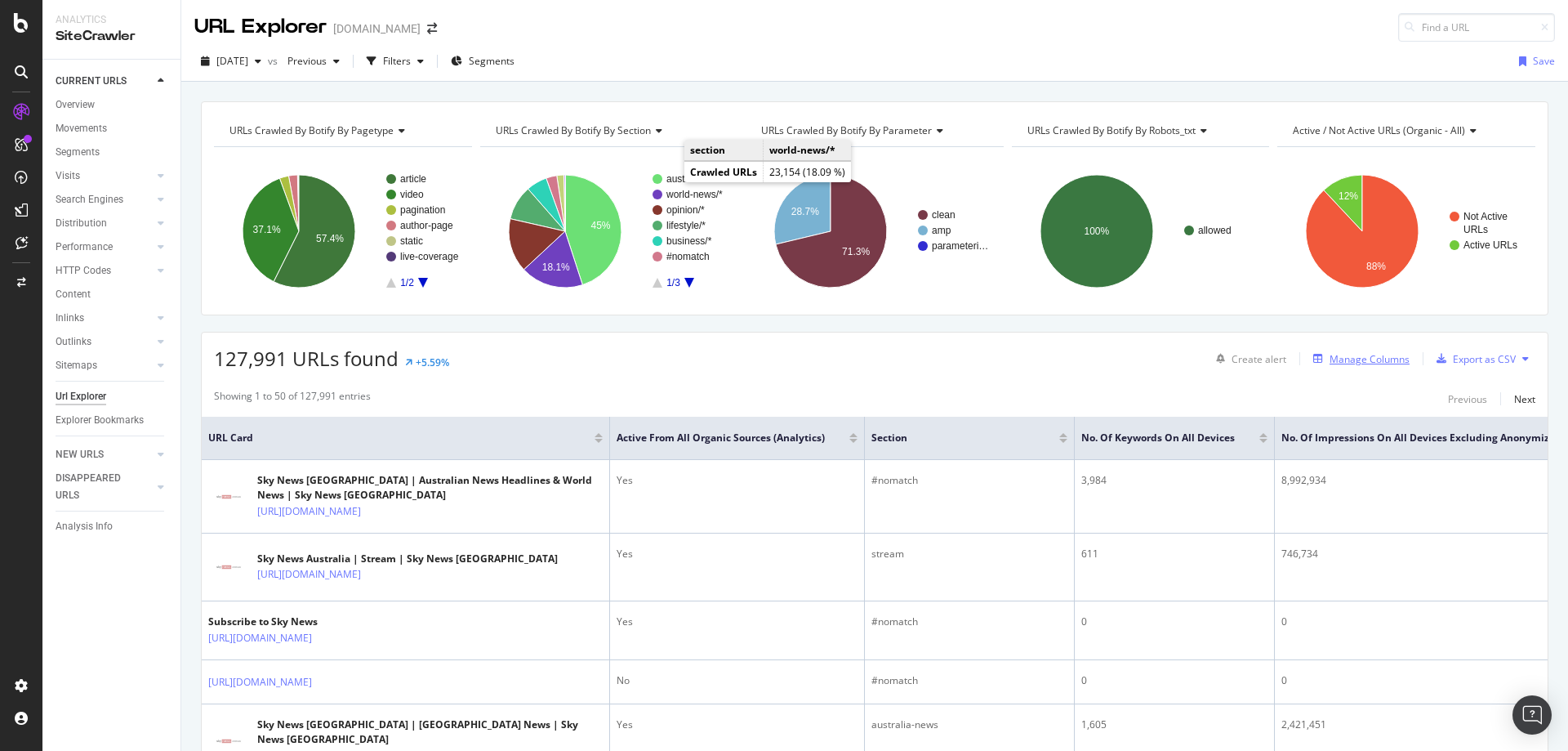
click at [1330, 363] on div "Manage Columns" at bounding box center [1369, 358] width 80 height 14
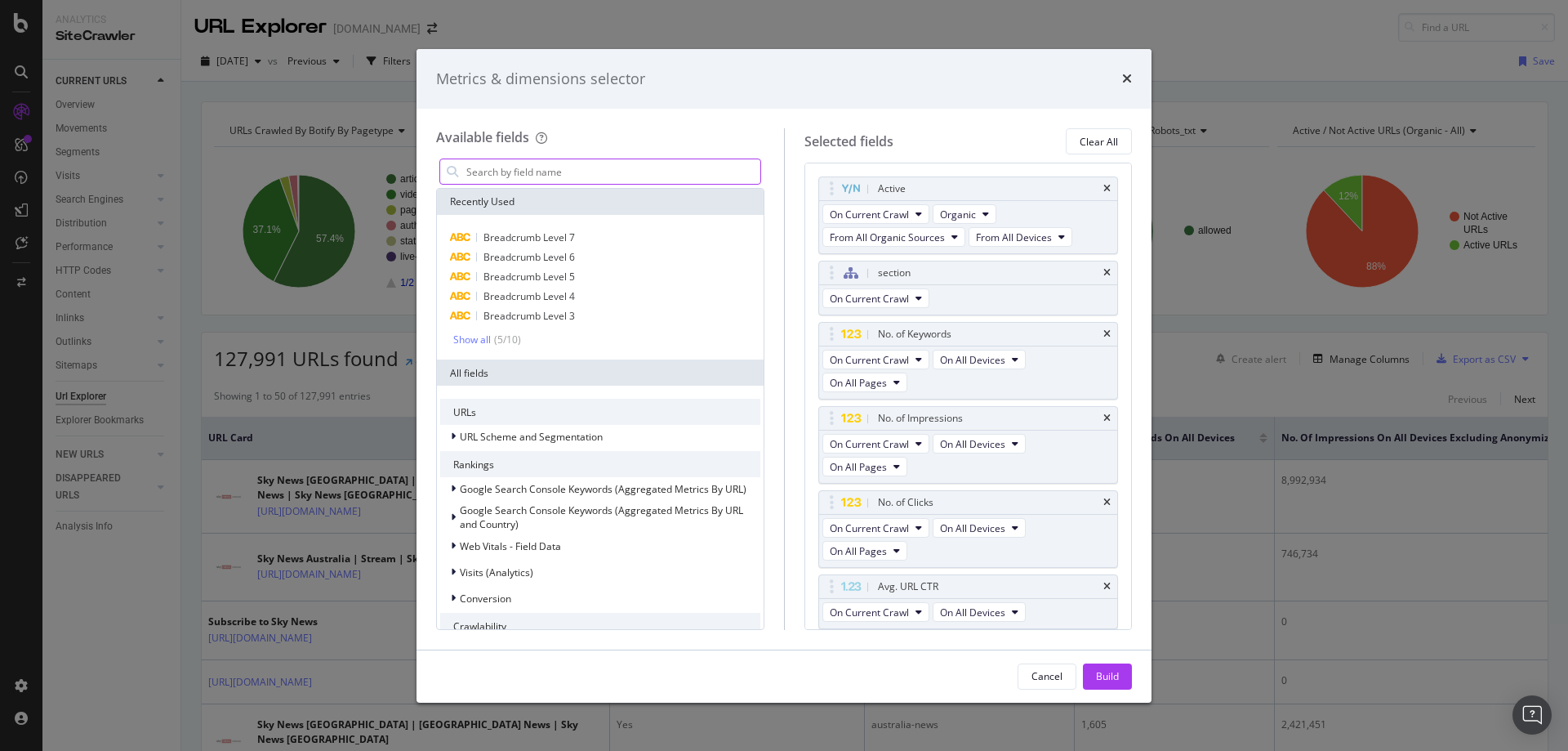
click at [634, 168] on input "modal" at bounding box center [612, 171] width 296 height 25
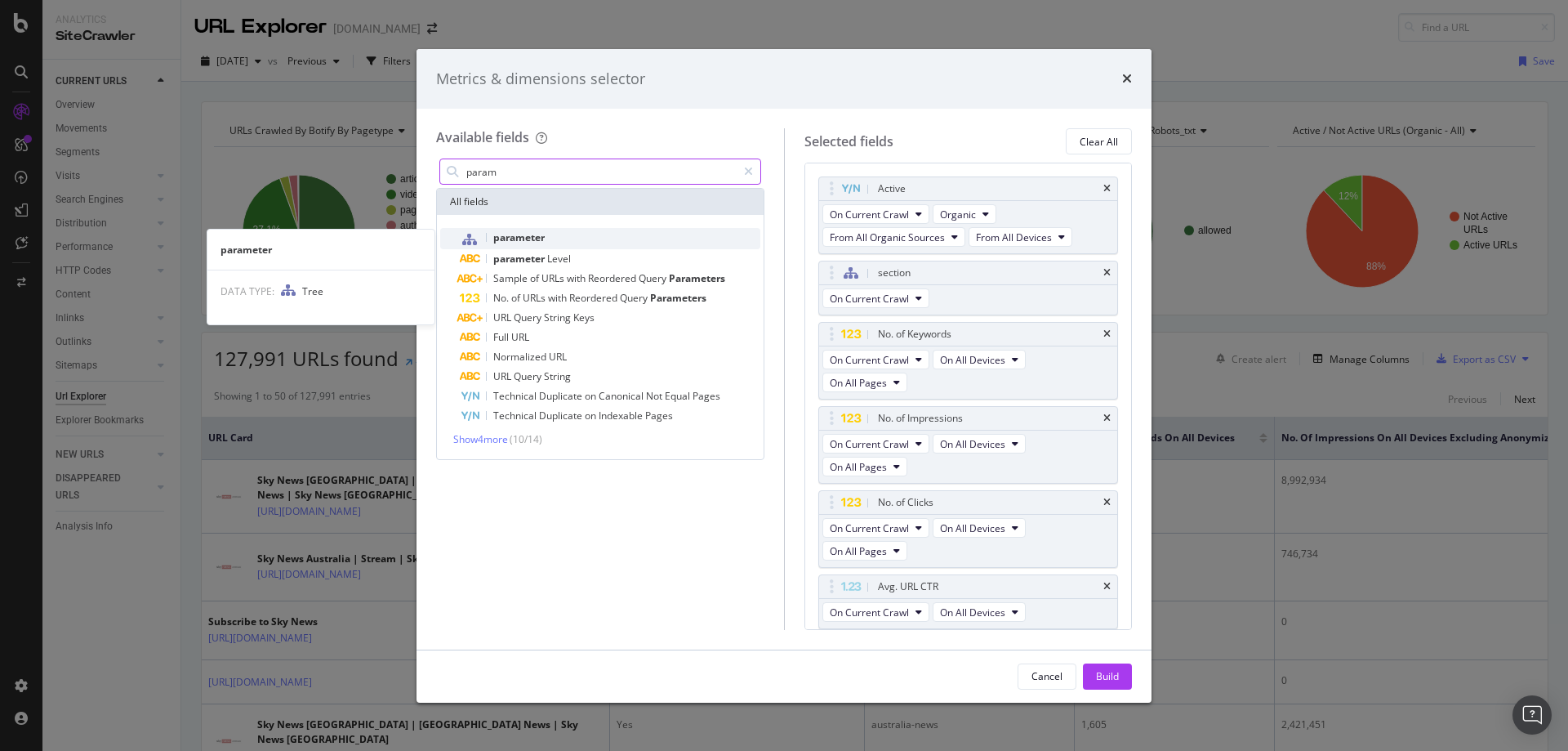
type input "param"
click at [579, 241] on div "parameter" at bounding box center [609, 238] width 300 height 21
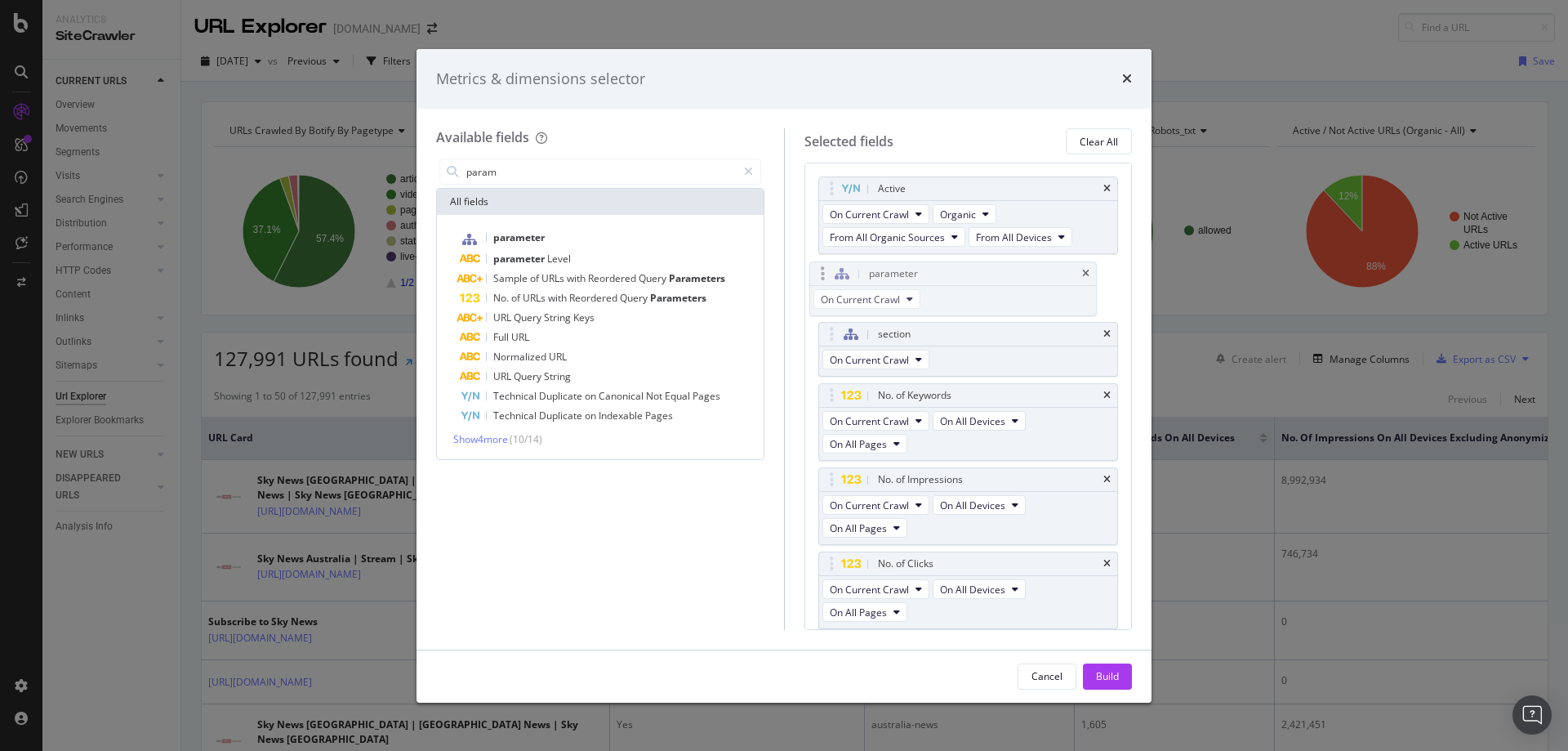
drag, startPoint x: 915, startPoint y: 534, endPoint x: 918, endPoint y: 274, distance: 260.0
click at [906, 272] on body "Analytics SiteCrawler CURRENT URLS Overview Movements Segments Visits Analysis …" at bounding box center [784, 375] width 1568 height 751
click at [1103, 681] on div "Build" at bounding box center [1107, 675] width 23 height 14
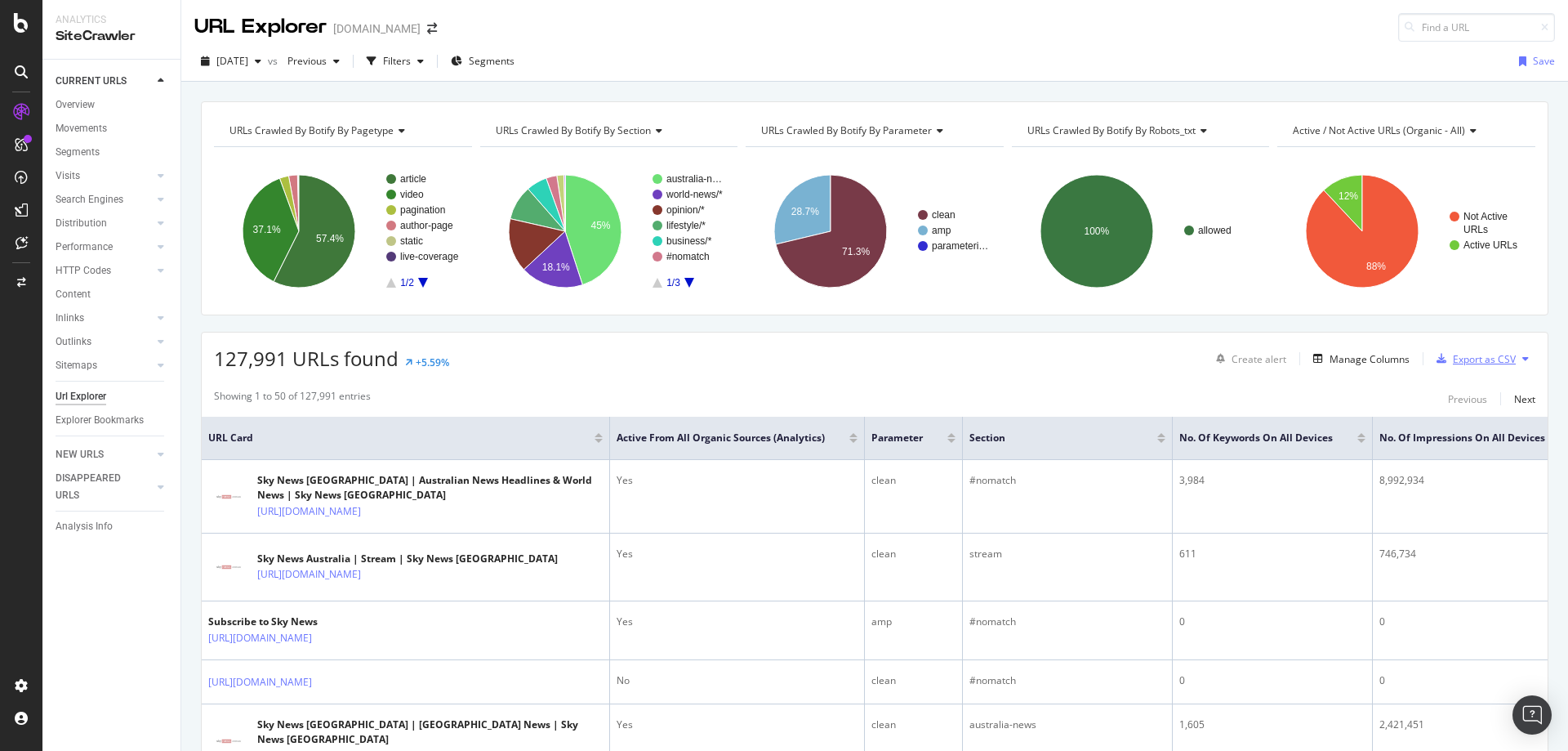
click at [1472, 363] on div "Export as CSV" at bounding box center [1484, 358] width 63 height 14
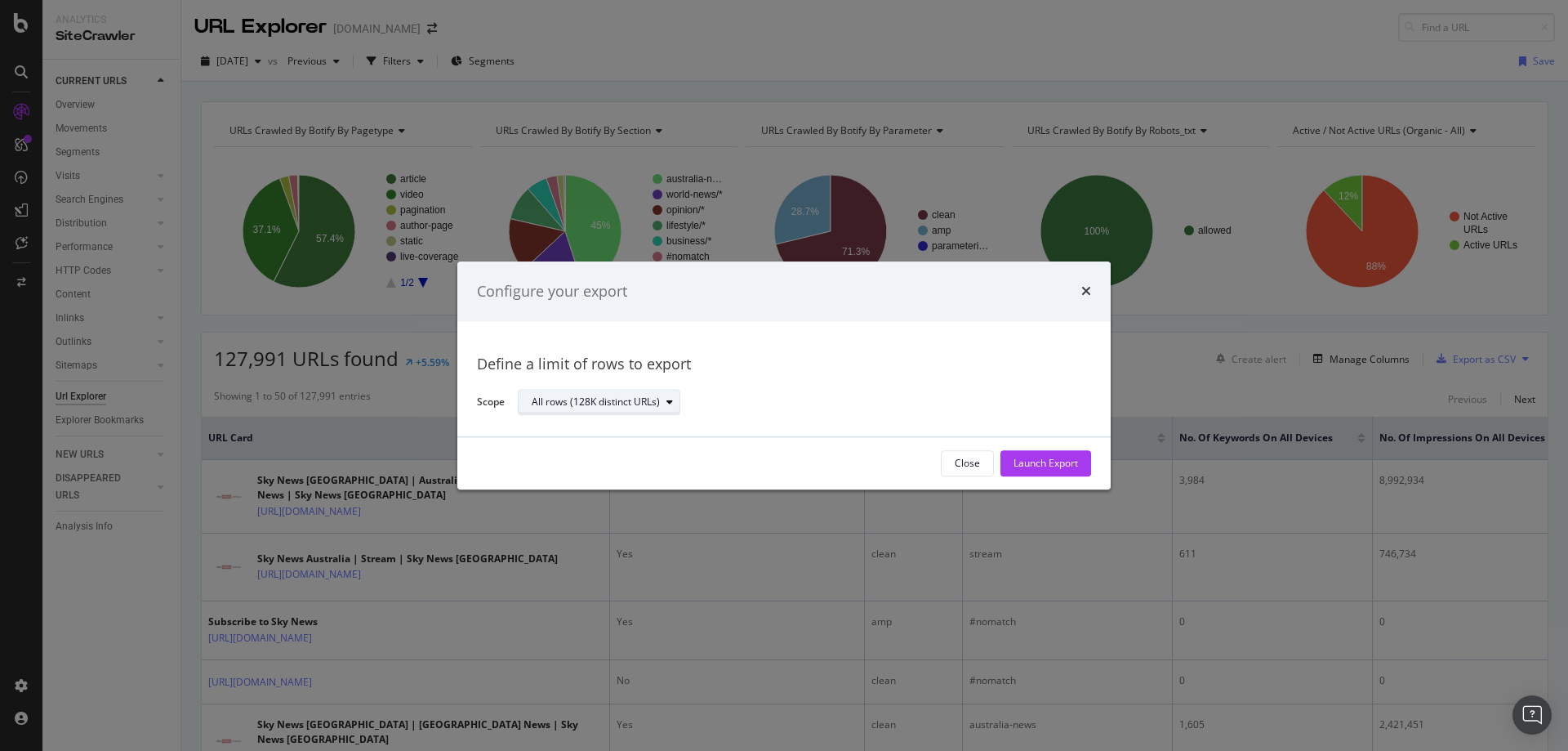
click at [664, 412] on div "All rows (128K distinct URLs)" at bounding box center [606, 403] width 148 height 23
click at [657, 406] on div "All rows (128K distinct URLs)" at bounding box center [596, 403] width 128 height 10
click at [1031, 468] on div "Launch Export" at bounding box center [1045, 463] width 65 height 14
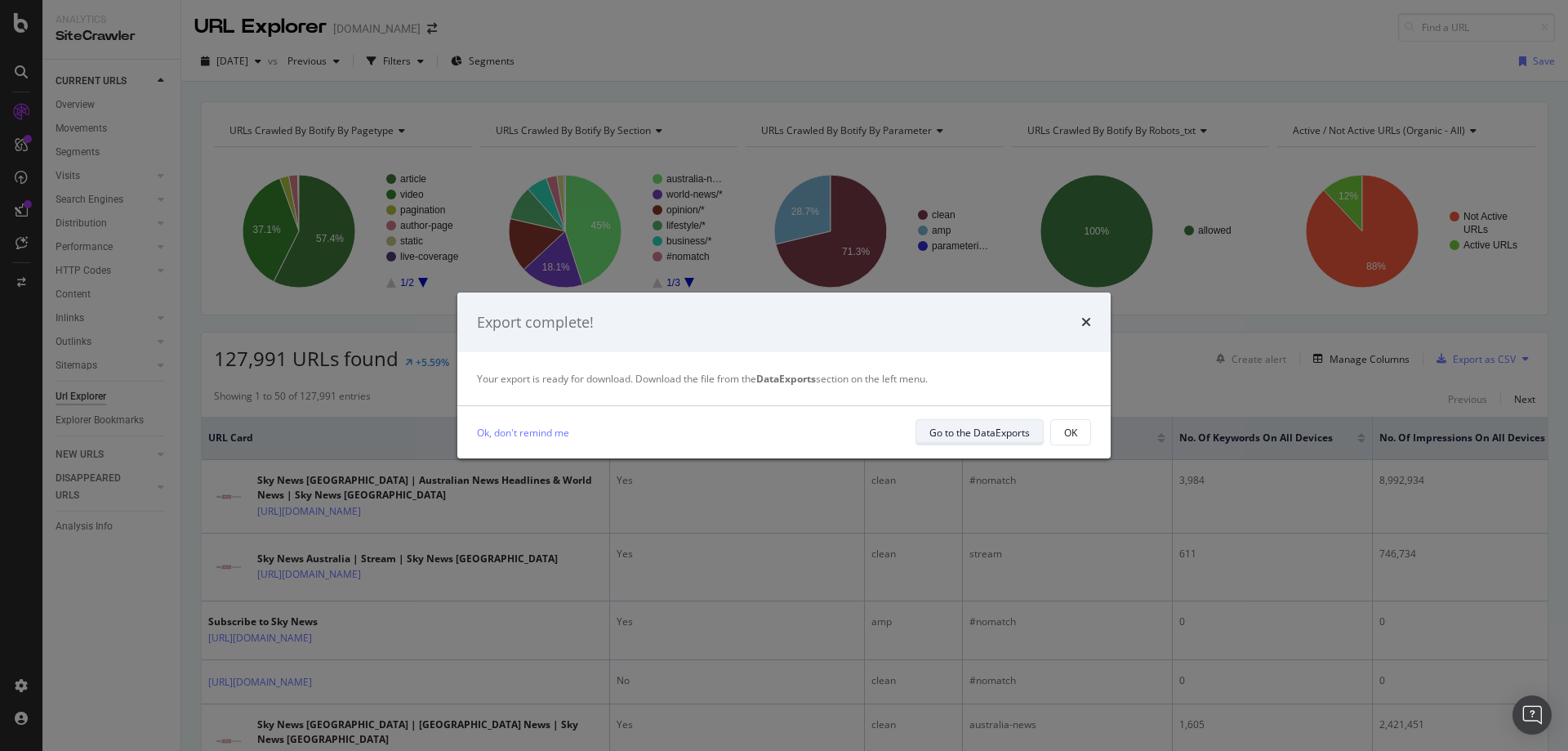
click at [978, 432] on div "Go to the DataExports" at bounding box center [979, 432] width 101 height 14
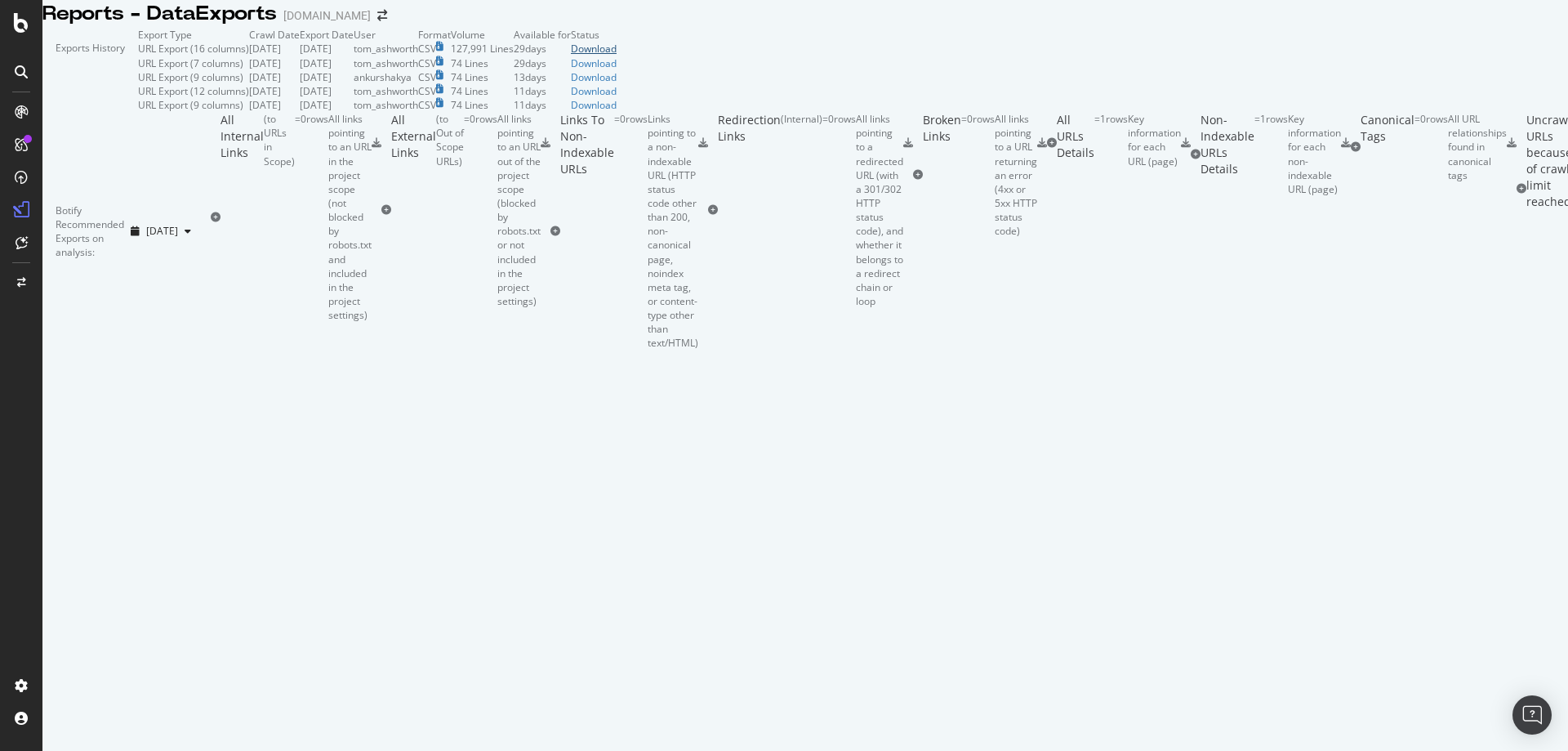
click at [617, 55] on div "Download" at bounding box center [594, 48] width 46 height 14
